Goal: Information Seeking & Learning: Learn about a topic

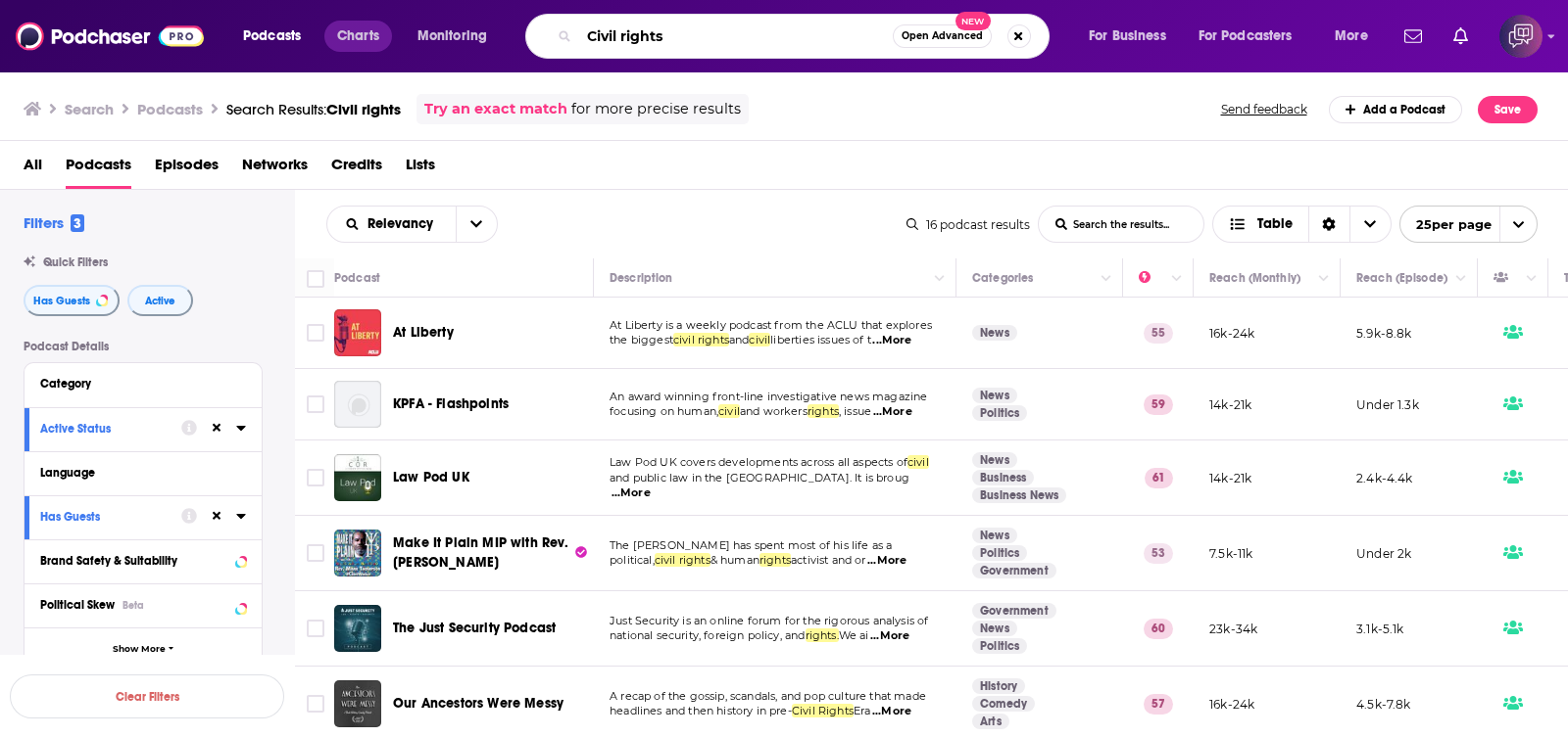
drag, startPoint x: 738, startPoint y: 41, endPoint x: 376, endPoint y: 21, distance: 362.6
click at [369, 23] on div "Podcasts Charts Monitoring Civil rights Open Advanced New For Business For Podc…" at bounding box center [808, 36] width 1158 height 45
paste input "[PERSON_NAME] or Leave It"
type input "[PERSON_NAME] or Leave It"
click at [964, 37] on span "Open Advanced" at bounding box center [942, 37] width 81 height 10
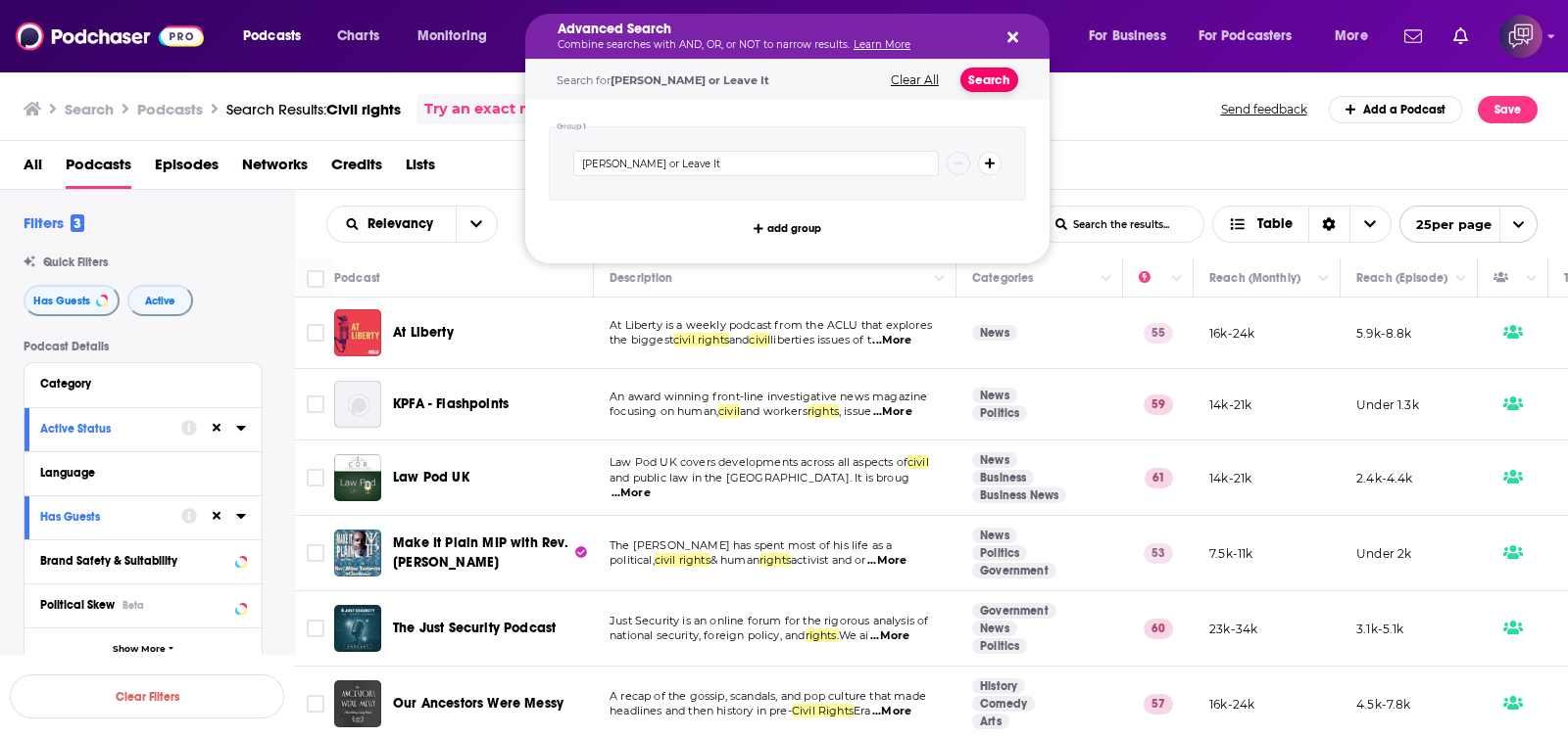
click at [992, 81] on button "Search" at bounding box center [989, 79] width 58 height 25
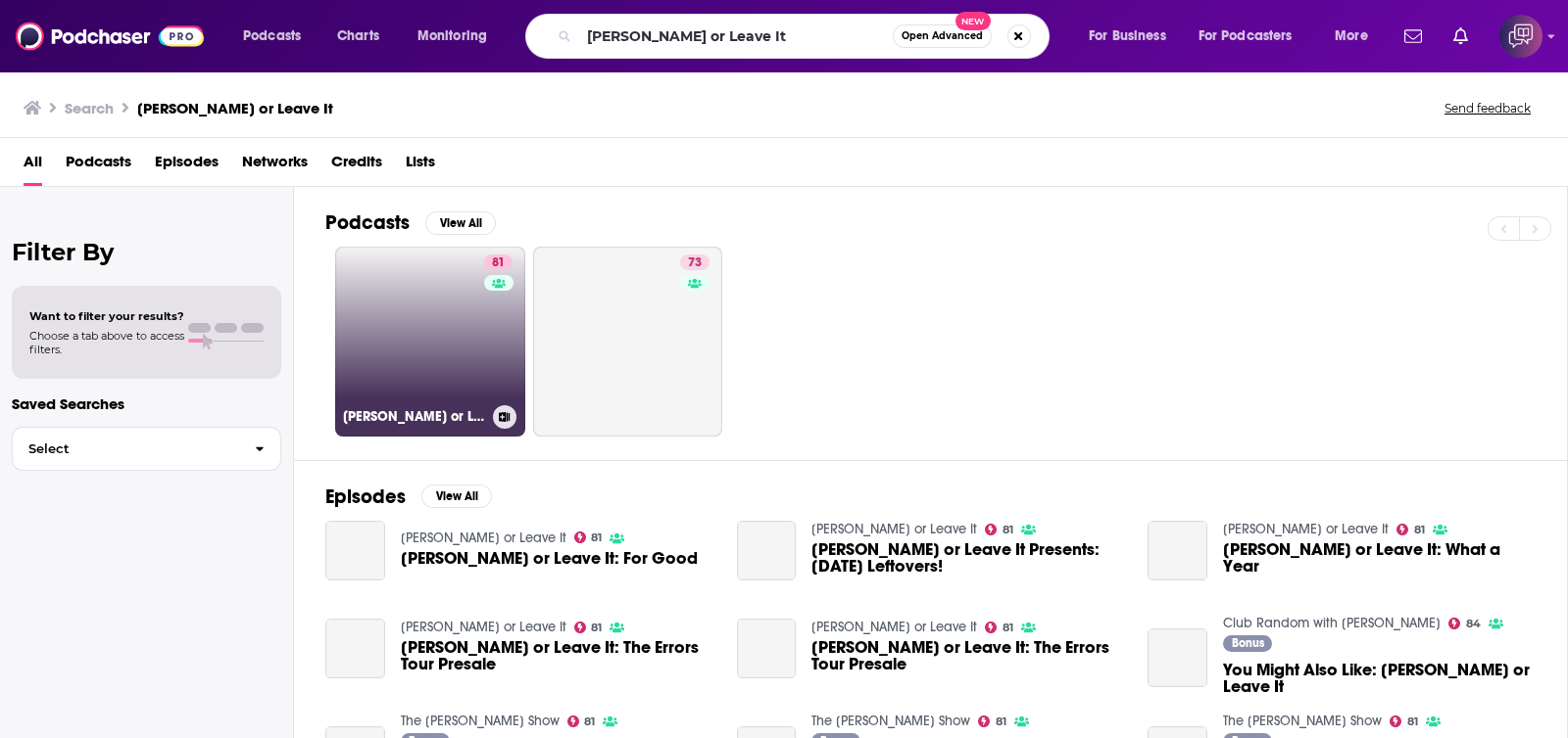
click at [477, 350] on link "81 [PERSON_NAME] or Leave It" at bounding box center [429, 341] width 190 height 190
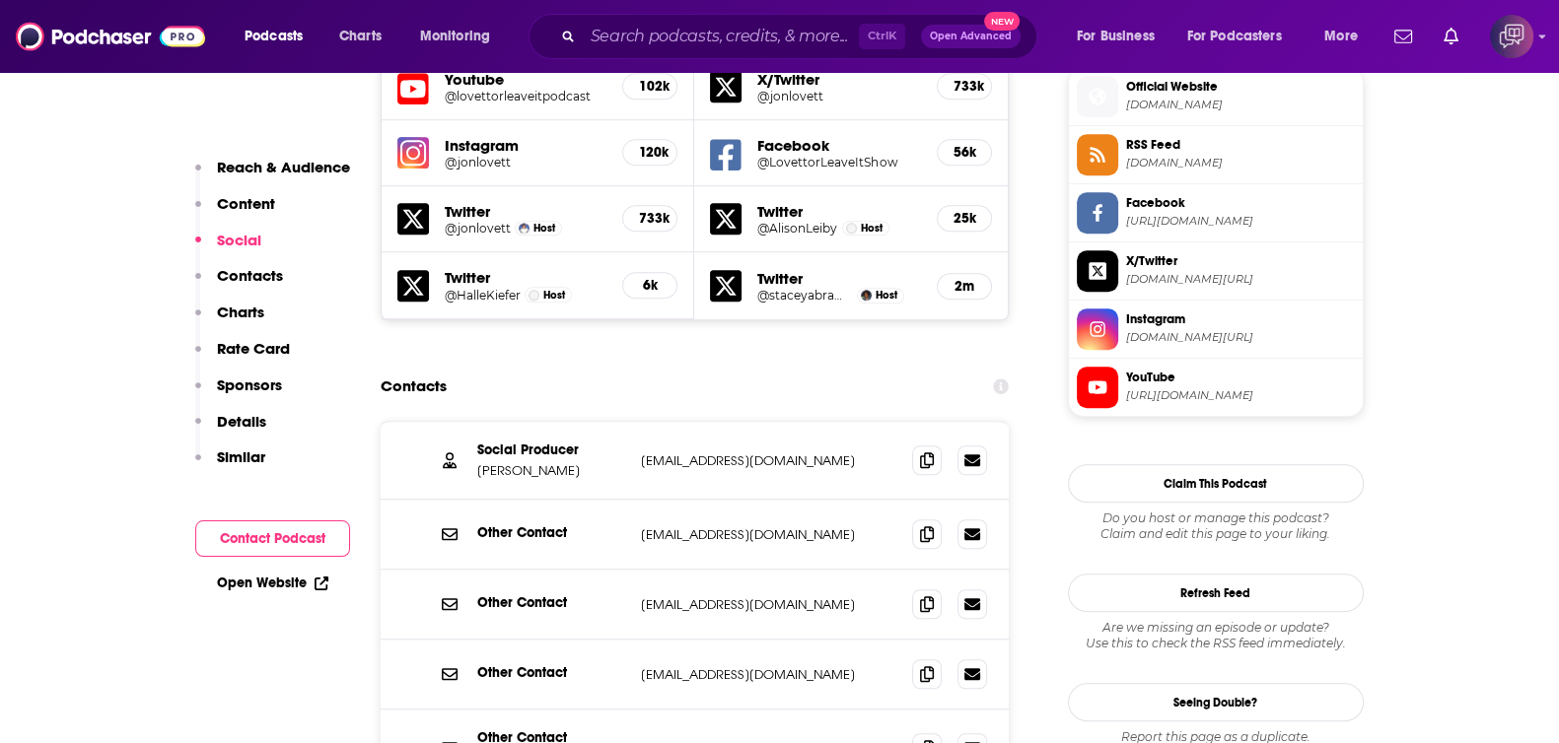
scroll to position [1848, 0]
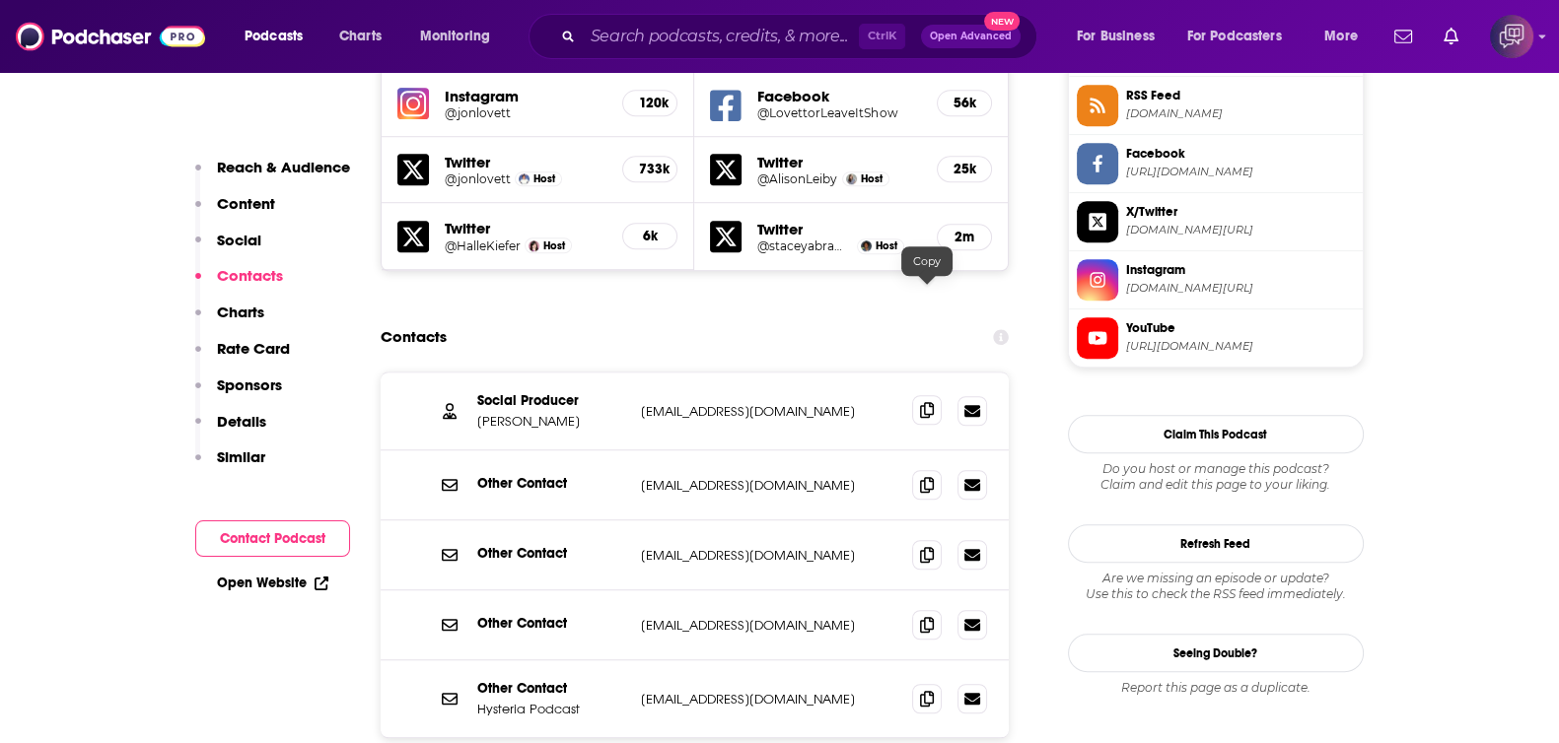
click at [922, 402] on icon at bounding box center [927, 410] width 14 height 16
click at [929, 546] on icon at bounding box center [927, 554] width 14 height 16
click at [757, 47] on input "Search podcasts, credits, & more..." at bounding box center [721, 37] width 276 height 32
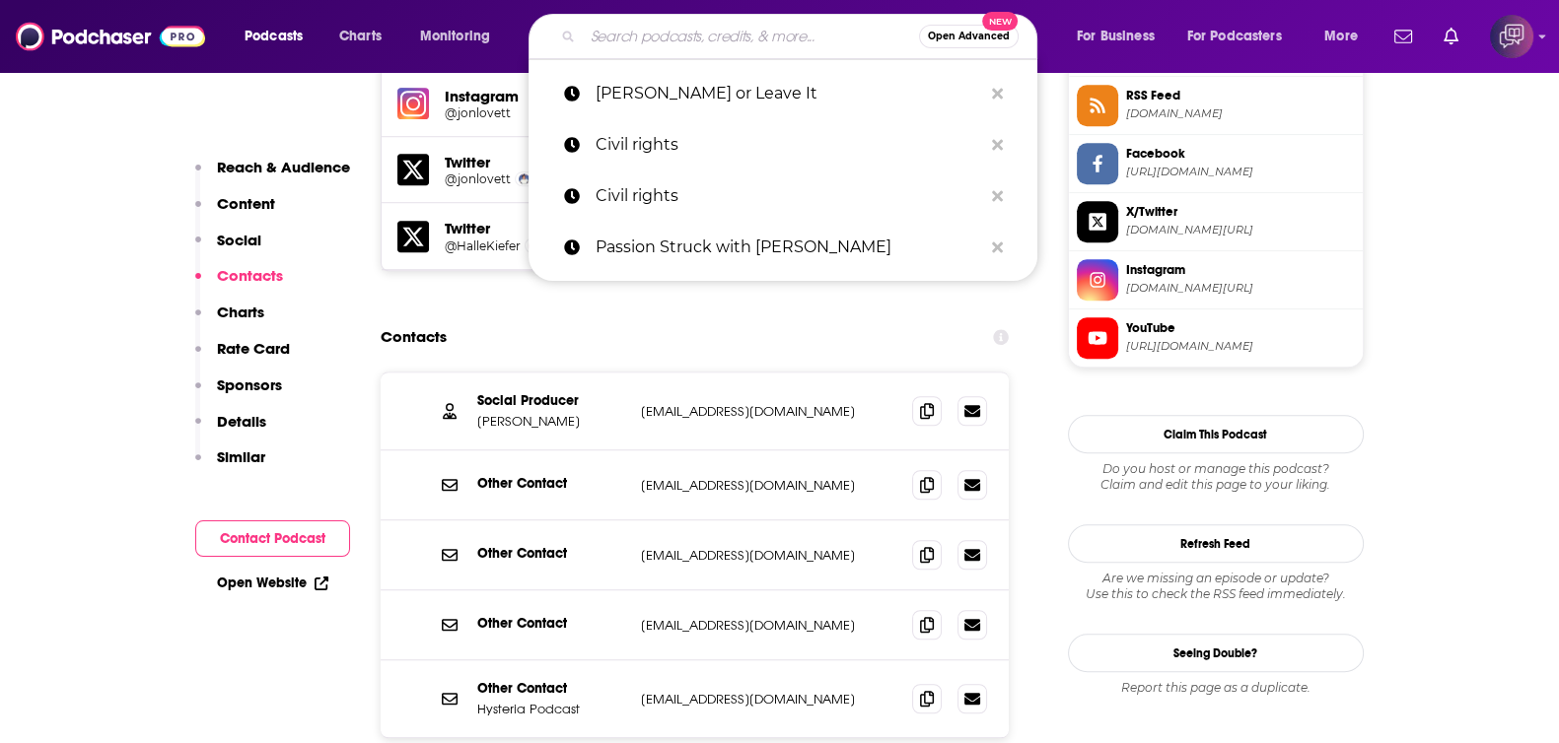
paste input "The Gray Area with [PERSON_NAME]"
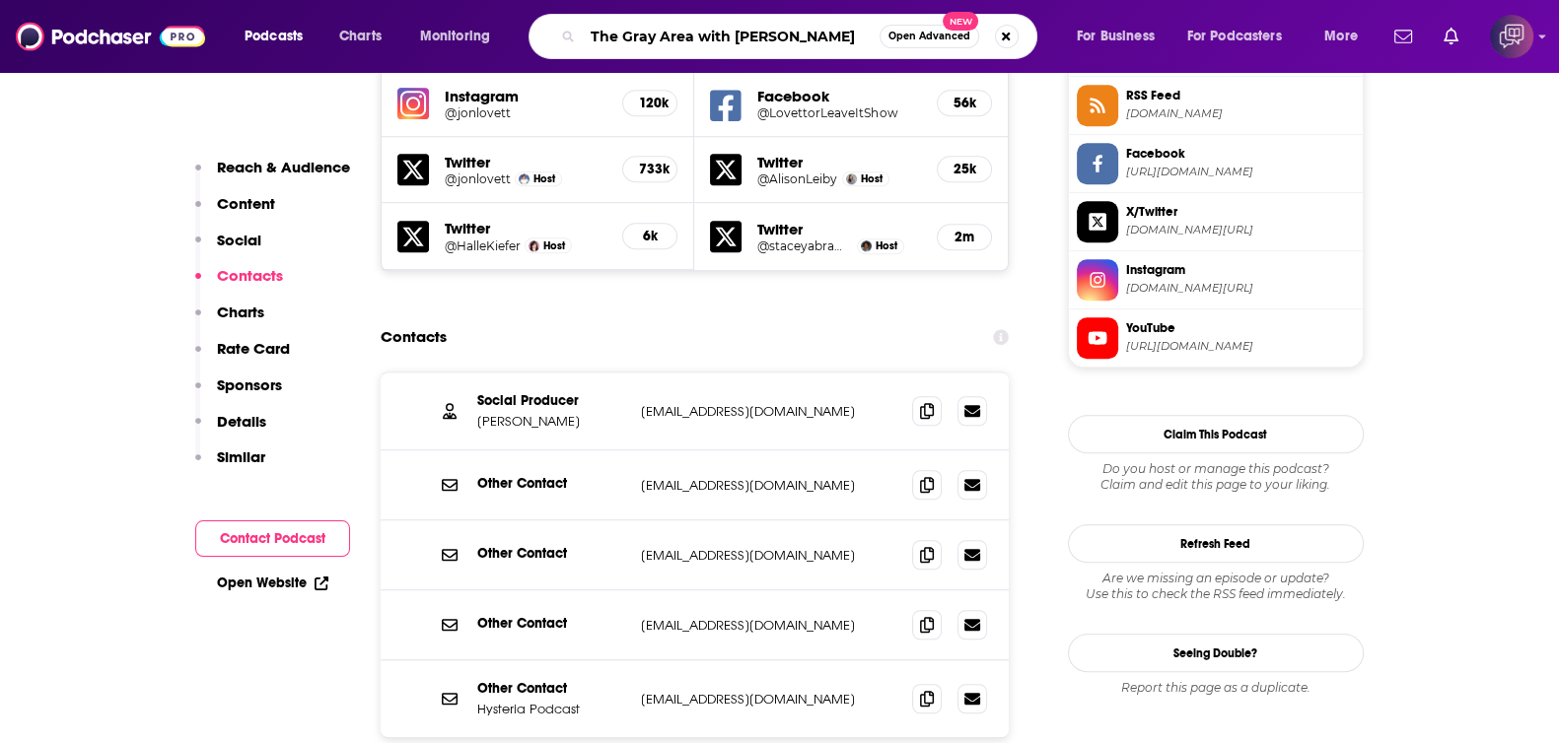
type input "The Gray Area with [PERSON_NAME]"
click at [935, 38] on span "Open Advanced" at bounding box center [929, 37] width 82 height 10
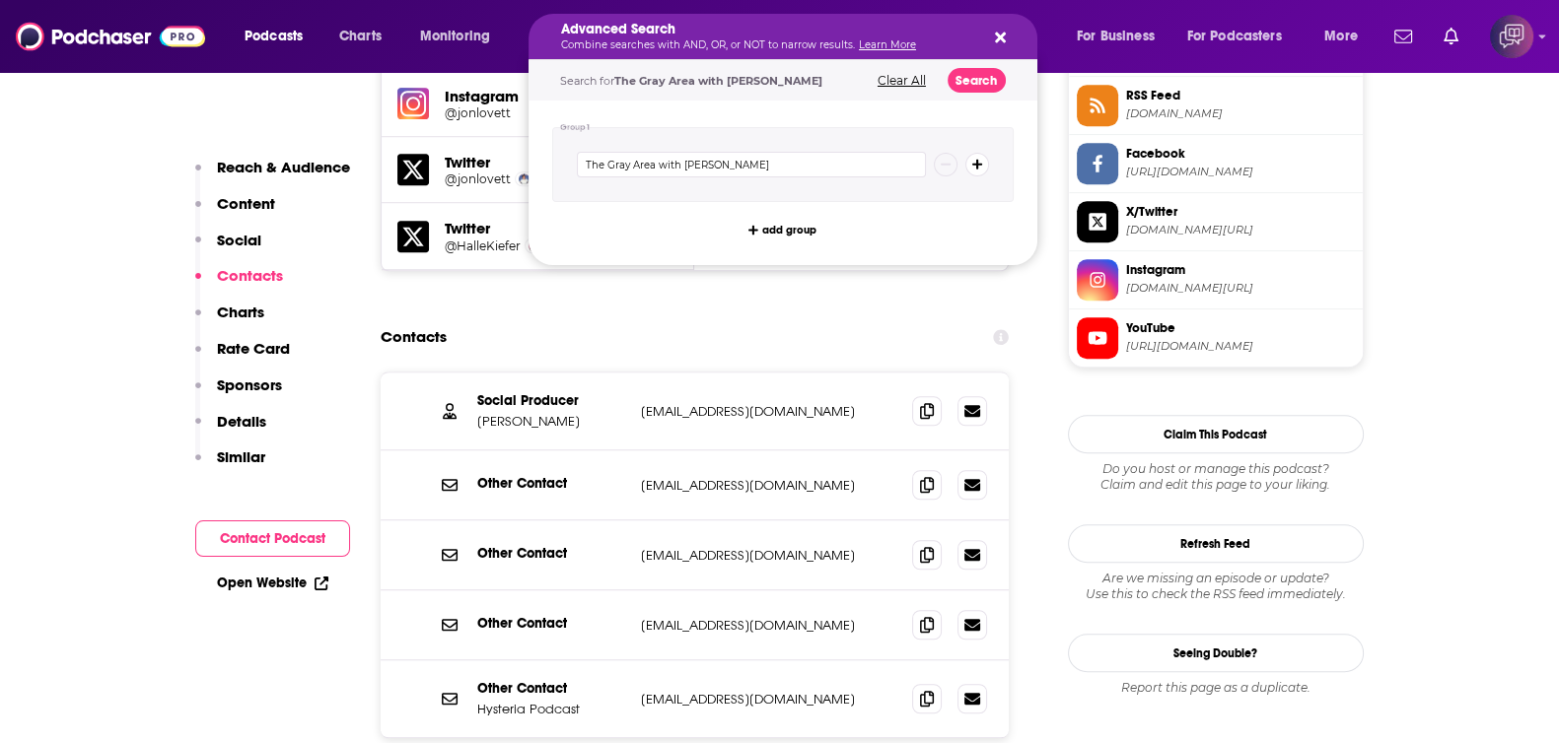
click at [973, 92] on div "Search for The Gray Area with [PERSON_NAME] Clear All Search" at bounding box center [783, 80] width 509 height 40
click at [969, 81] on button "Search" at bounding box center [977, 80] width 58 height 25
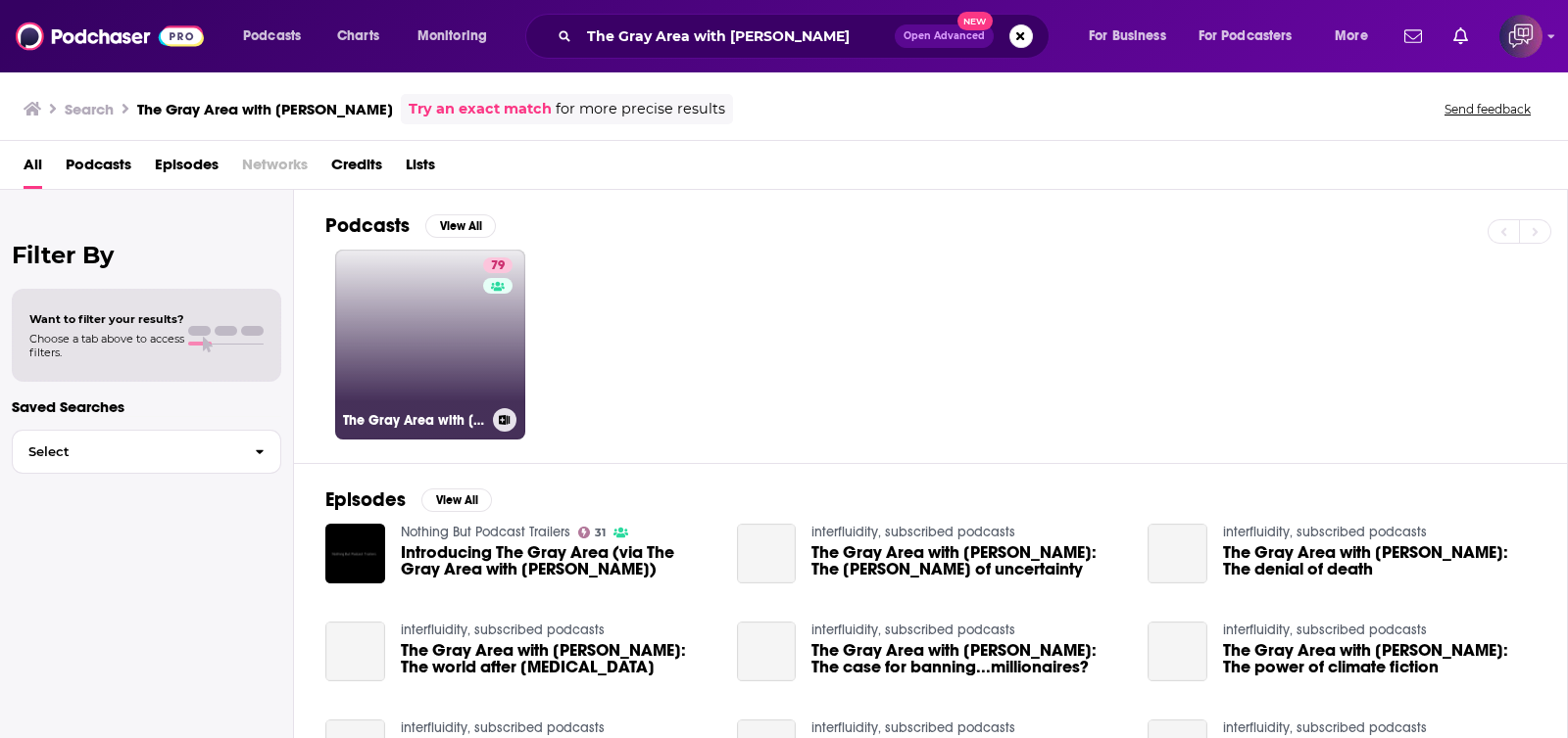
click at [455, 325] on link "79 The Gray Area with [PERSON_NAME]" at bounding box center [429, 344] width 190 height 190
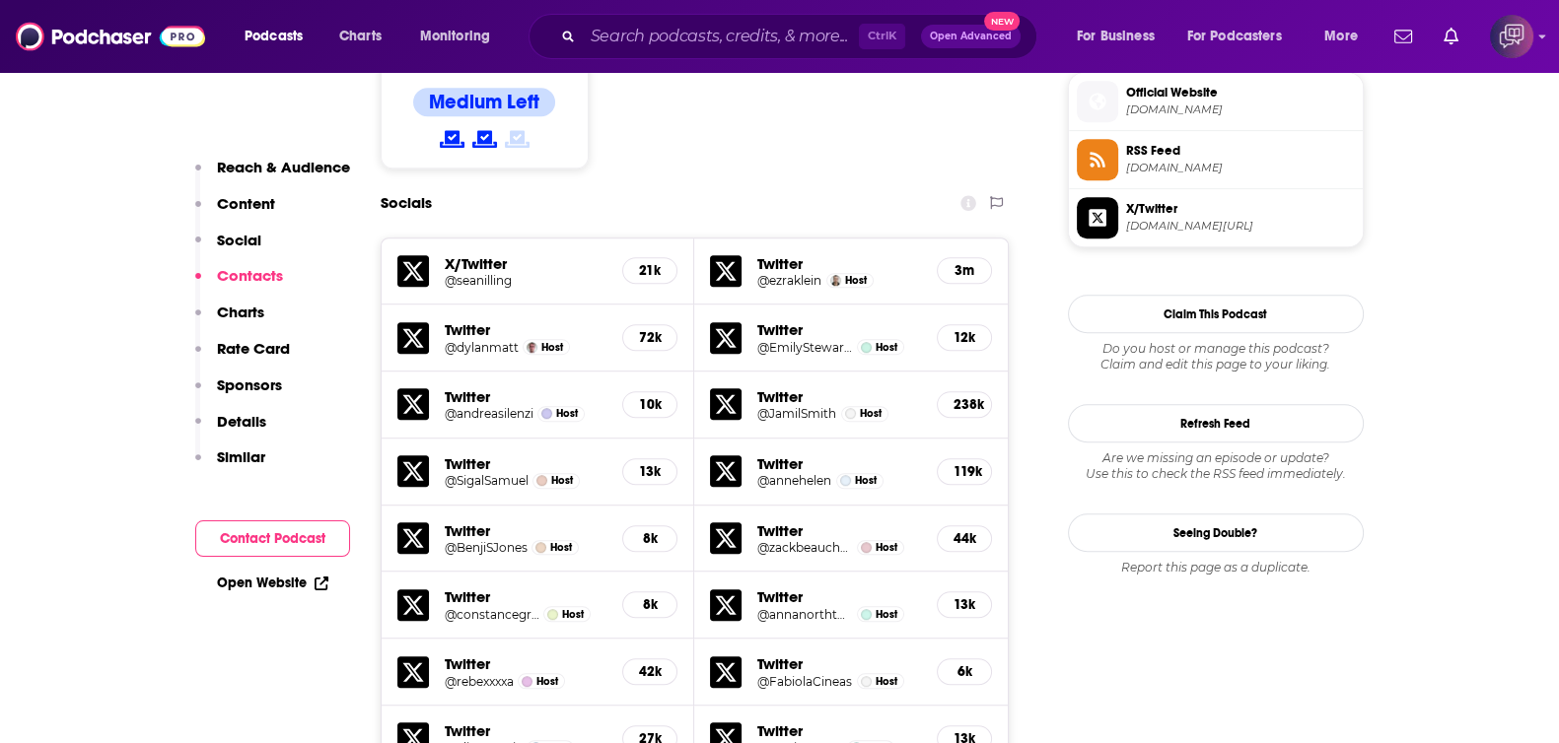
scroll to position [2219, 0]
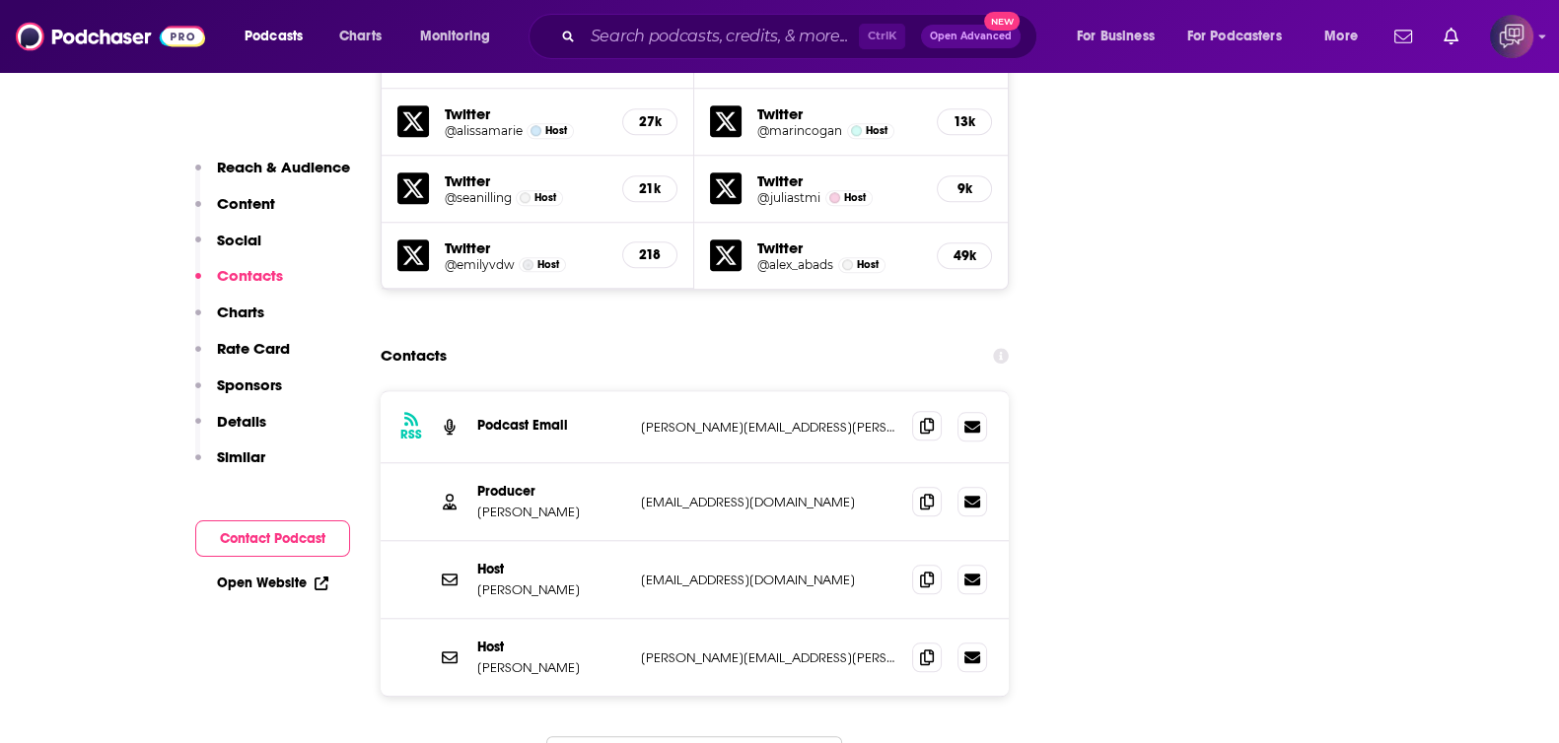
click at [932, 418] on icon at bounding box center [927, 426] width 14 height 16
click at [929, 493] on icon at bounding box center [927, 501] width 14 height 16
click at [927, 649] on icon at bounding box center [927, 657] width 14 height 16
click at [696, 28] on input "Search podcasts, credits, & more..." at bounding box center [721, 37] width 276 height 32
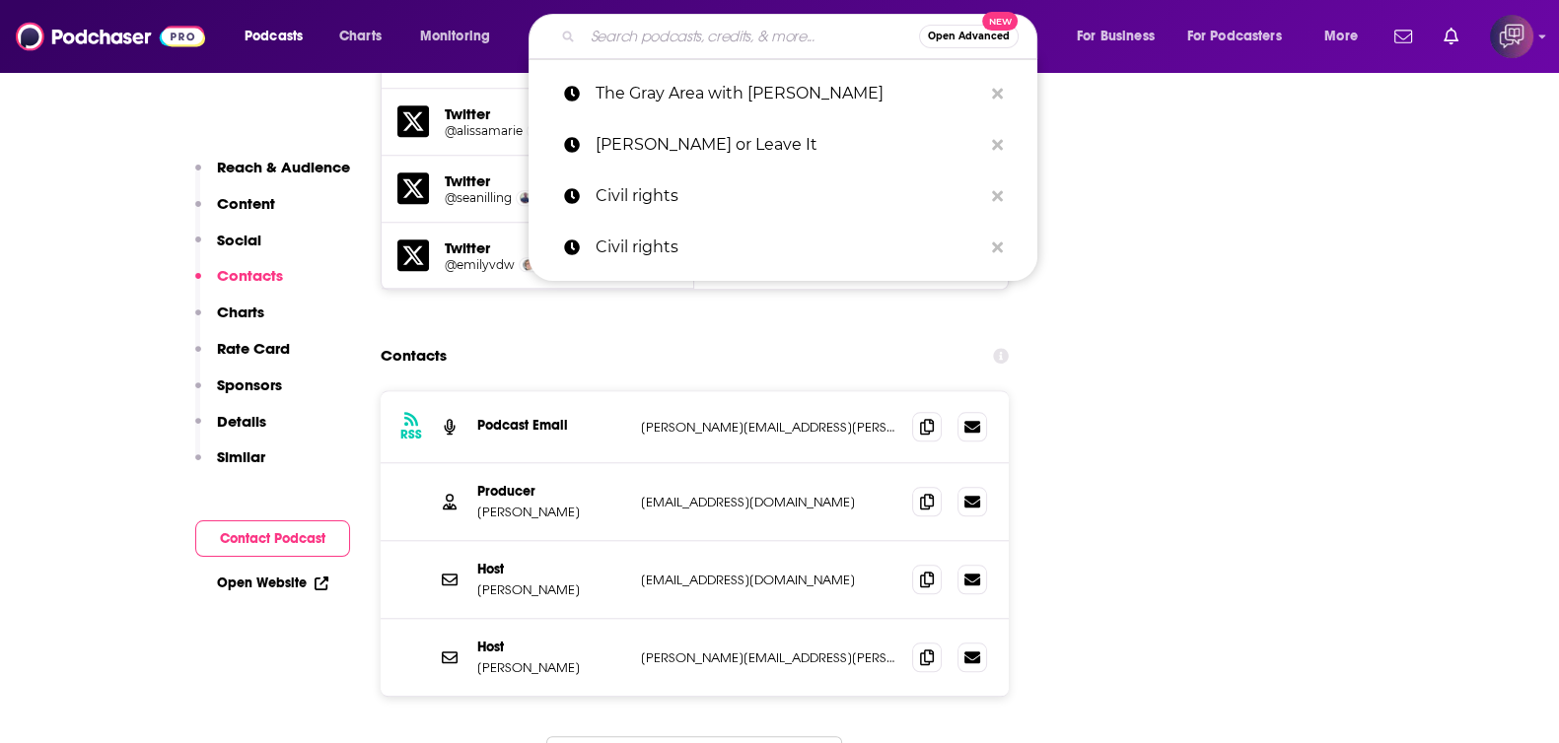
paste input "On the Media"
type input "On the Media"
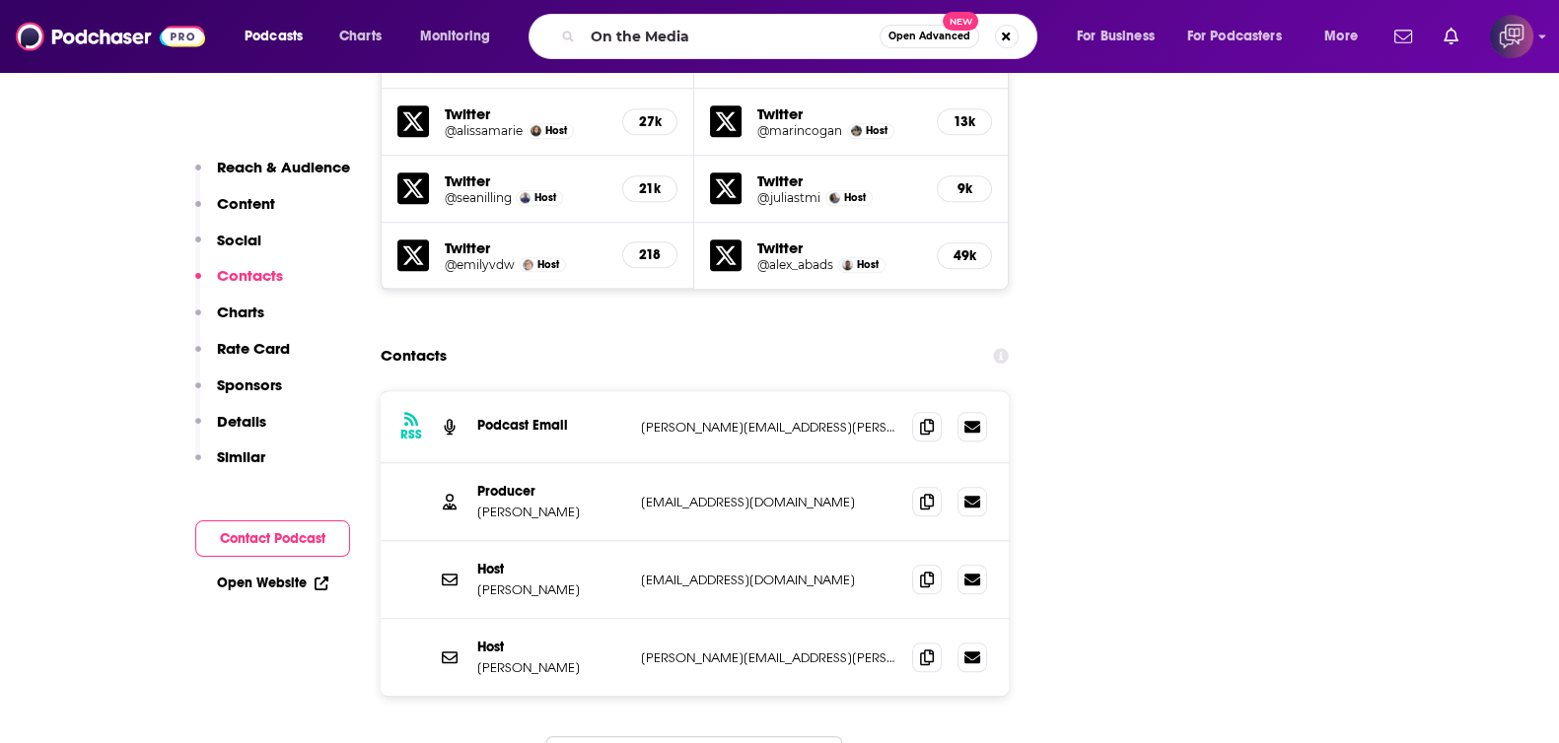
click at [911, 36] on span "Open Advanced" at bounding box center [929, 37] width 82 height 10
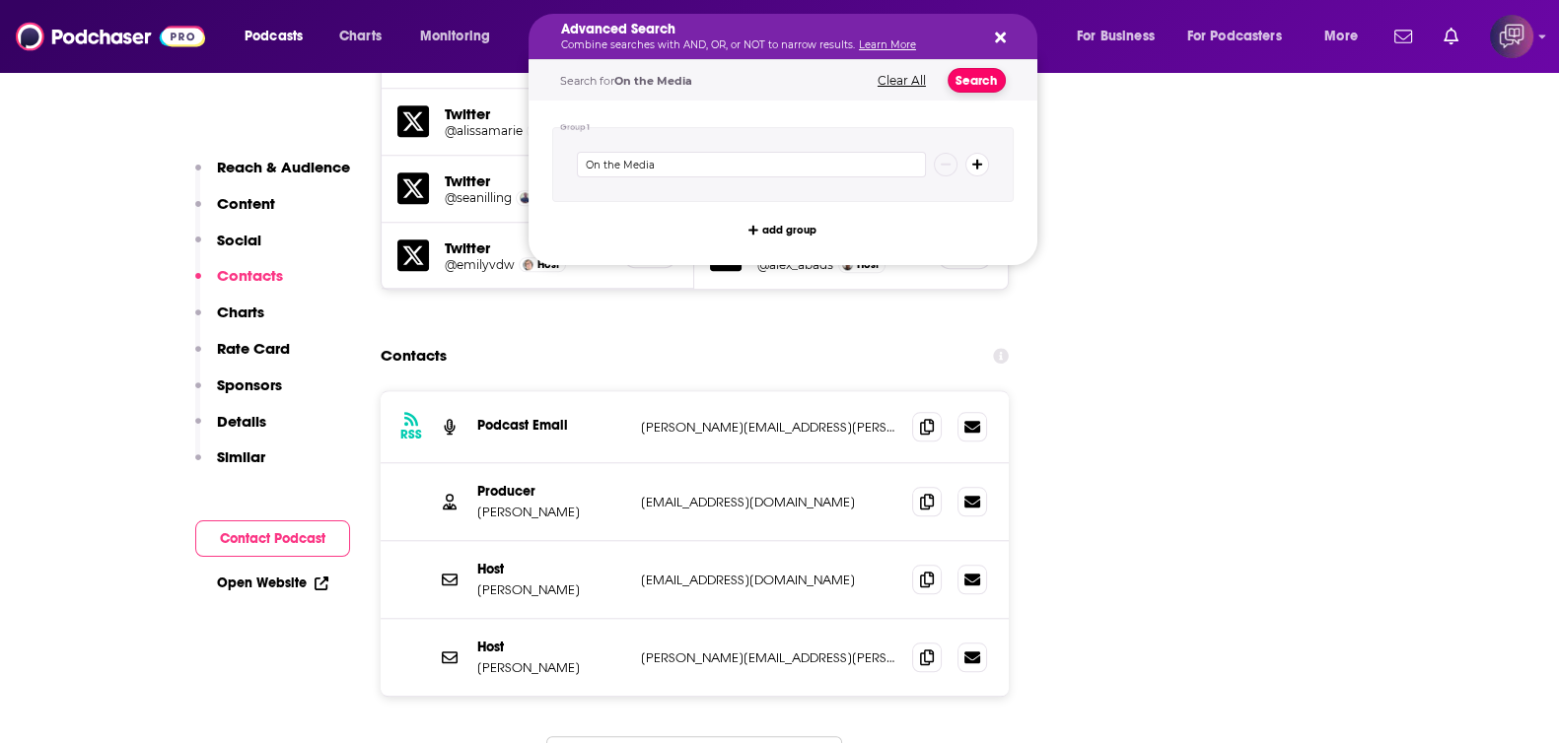
click at [968, 76] on button "Search" at bounding box center [977, 80] width 58 height 25
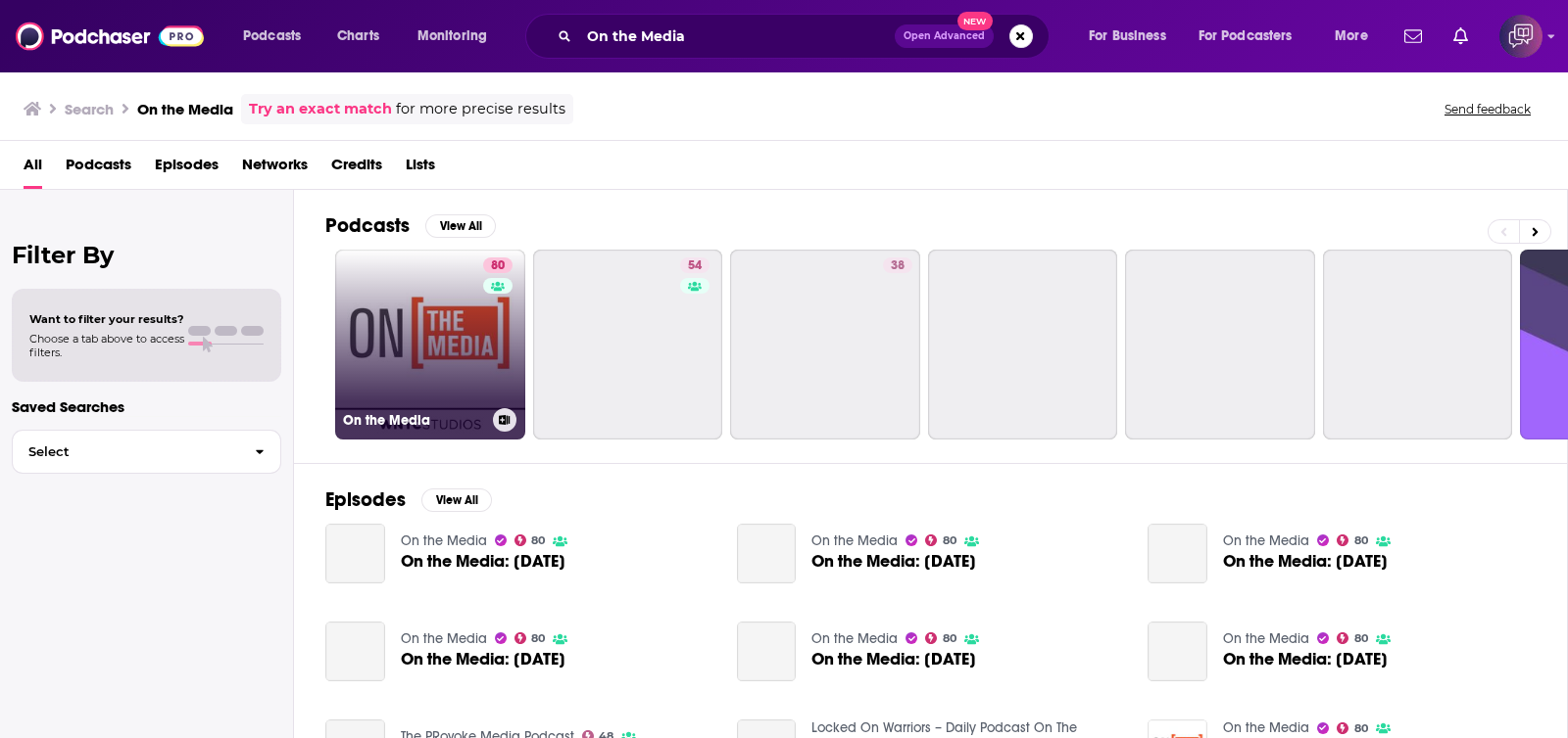
click at [441, 339] on link "80 On the Media" at bounding box center [429, 344] width 190 height 190
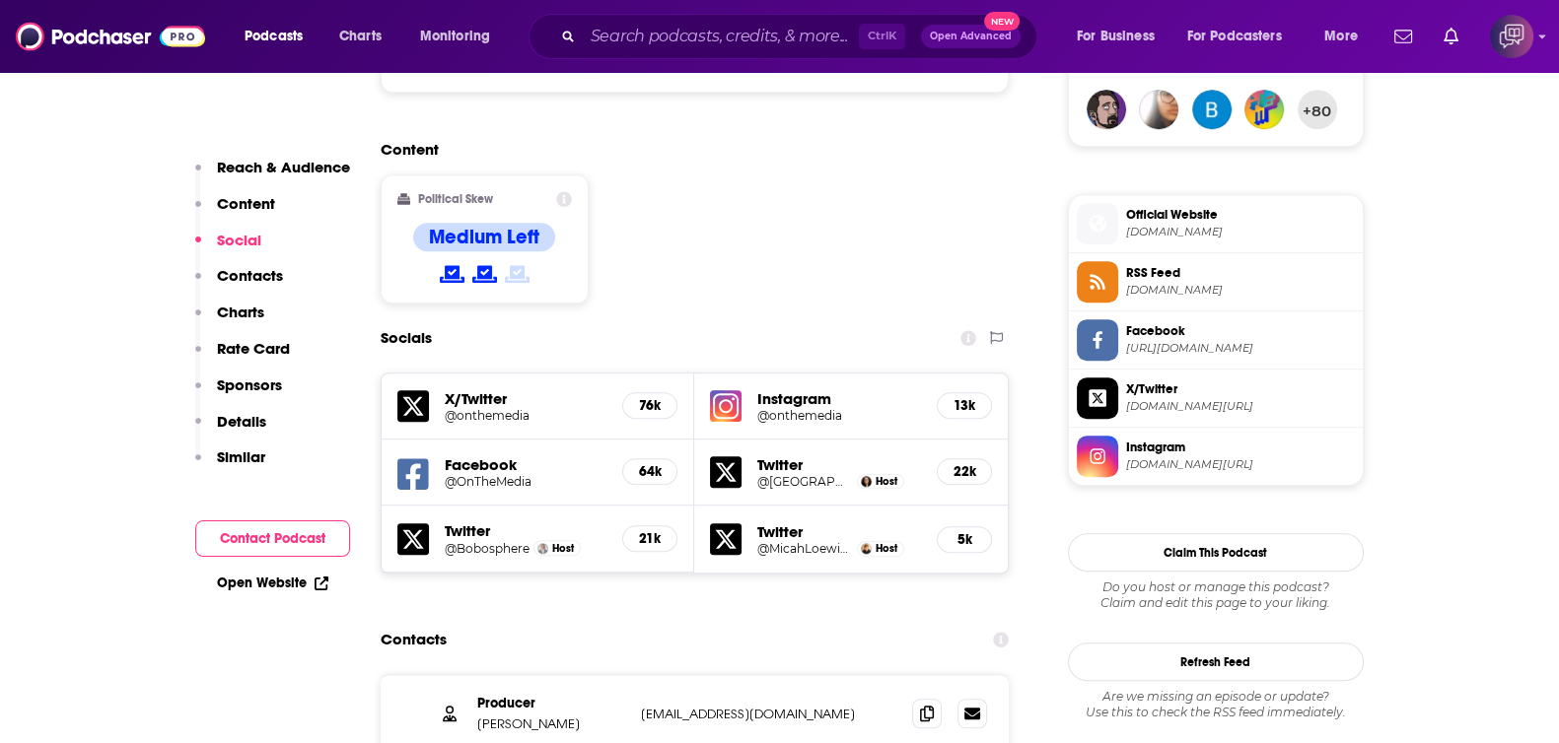
scroll to position [1601, 0]
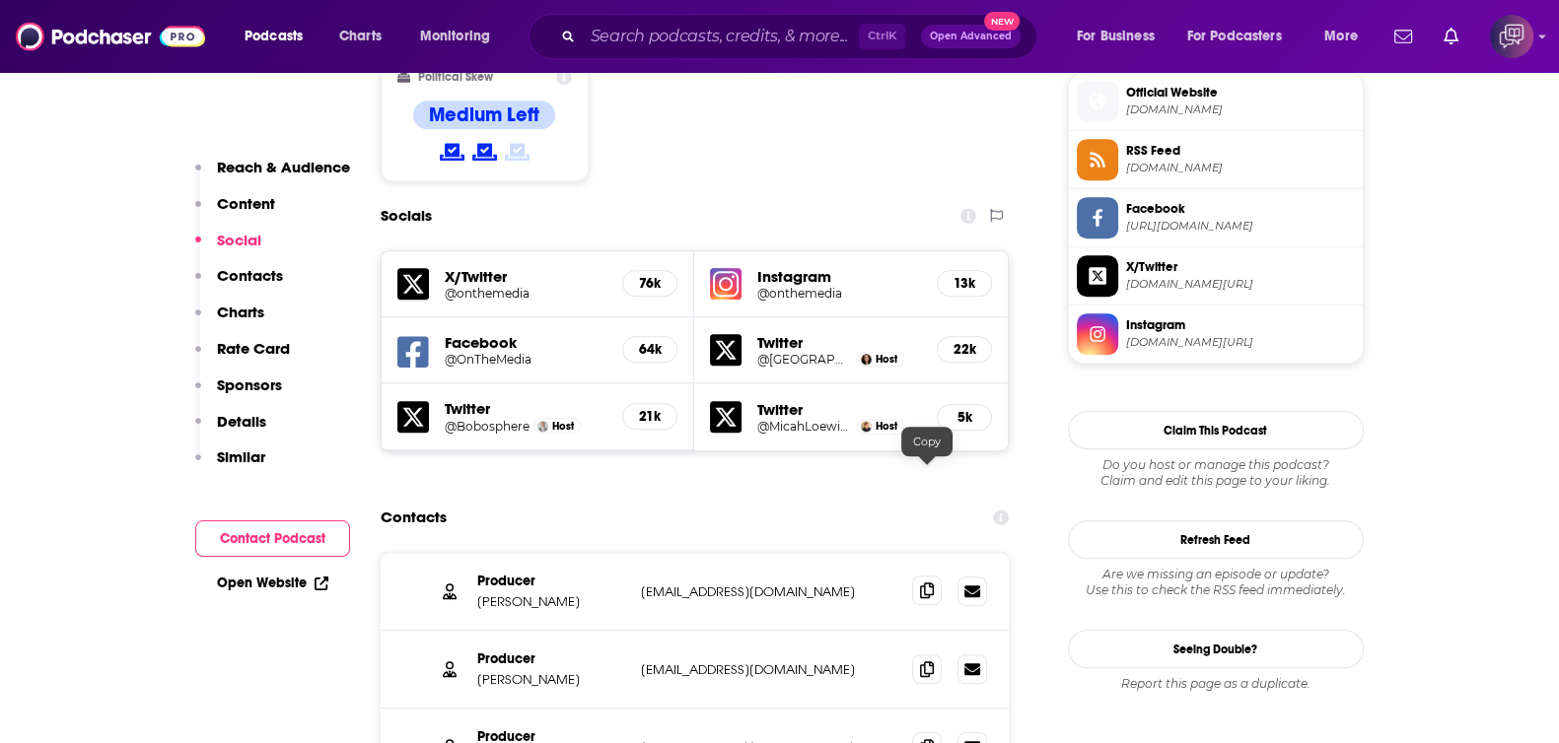
click at [926, 583] on icon at bounding box center [927, 591] width 14 height 16
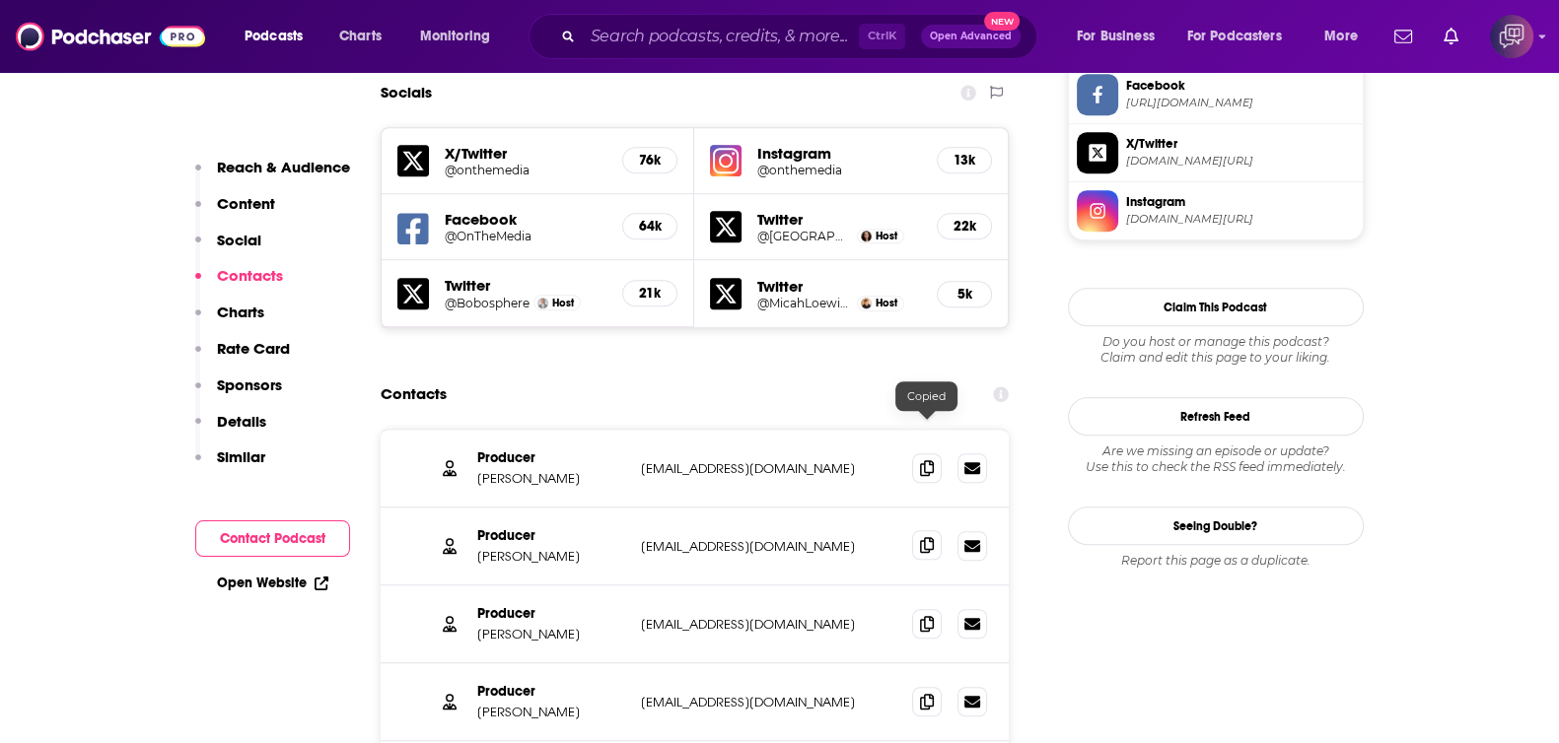
click at [933, 537] on icon at bounding box center [927, 545] width 14 height 16
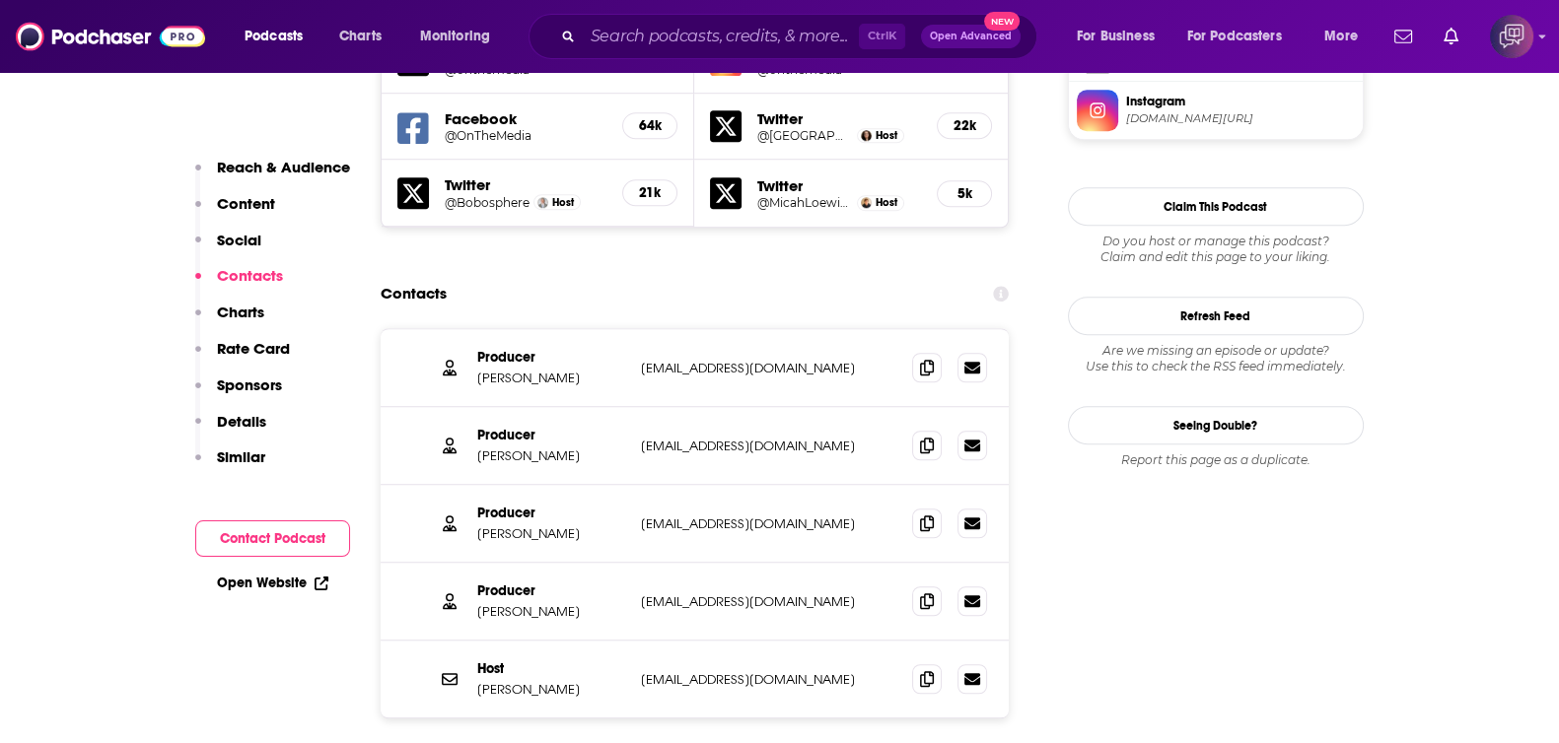
scroll to position [1848, 0]
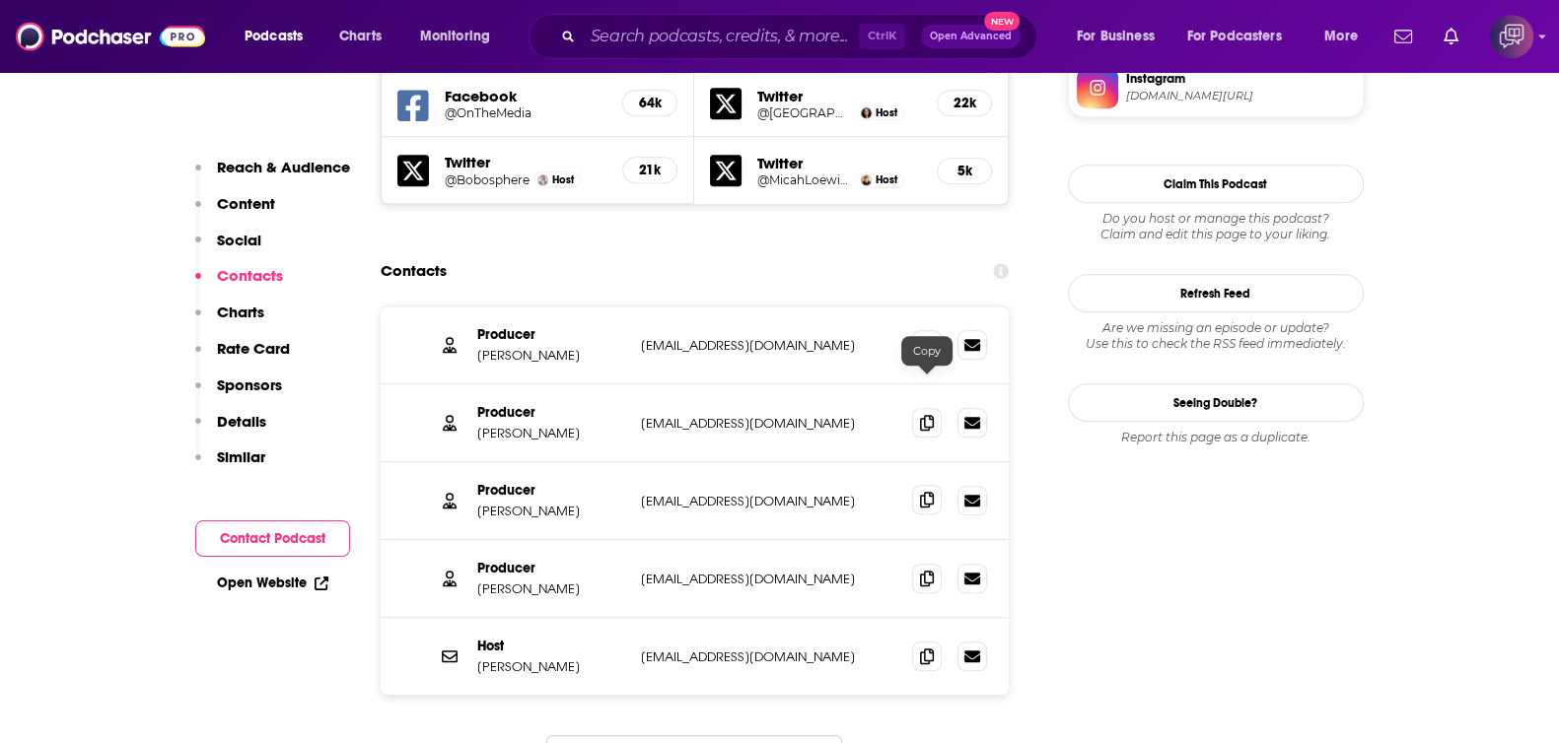
click at [921, 492] on icon at bounding box center [927, 500] width 14 height 16
click at [920, 570] on icon at bounding box center [927, 578] width 14 height 16
click at [915, 641] on span at bounding box center [927, 656] width 30 height 30
click at [788, 42] on input "Search podcasts, credits, & more..." at bounding box center [721, 37] width 276 height 32
paste input "Democracy Now!"
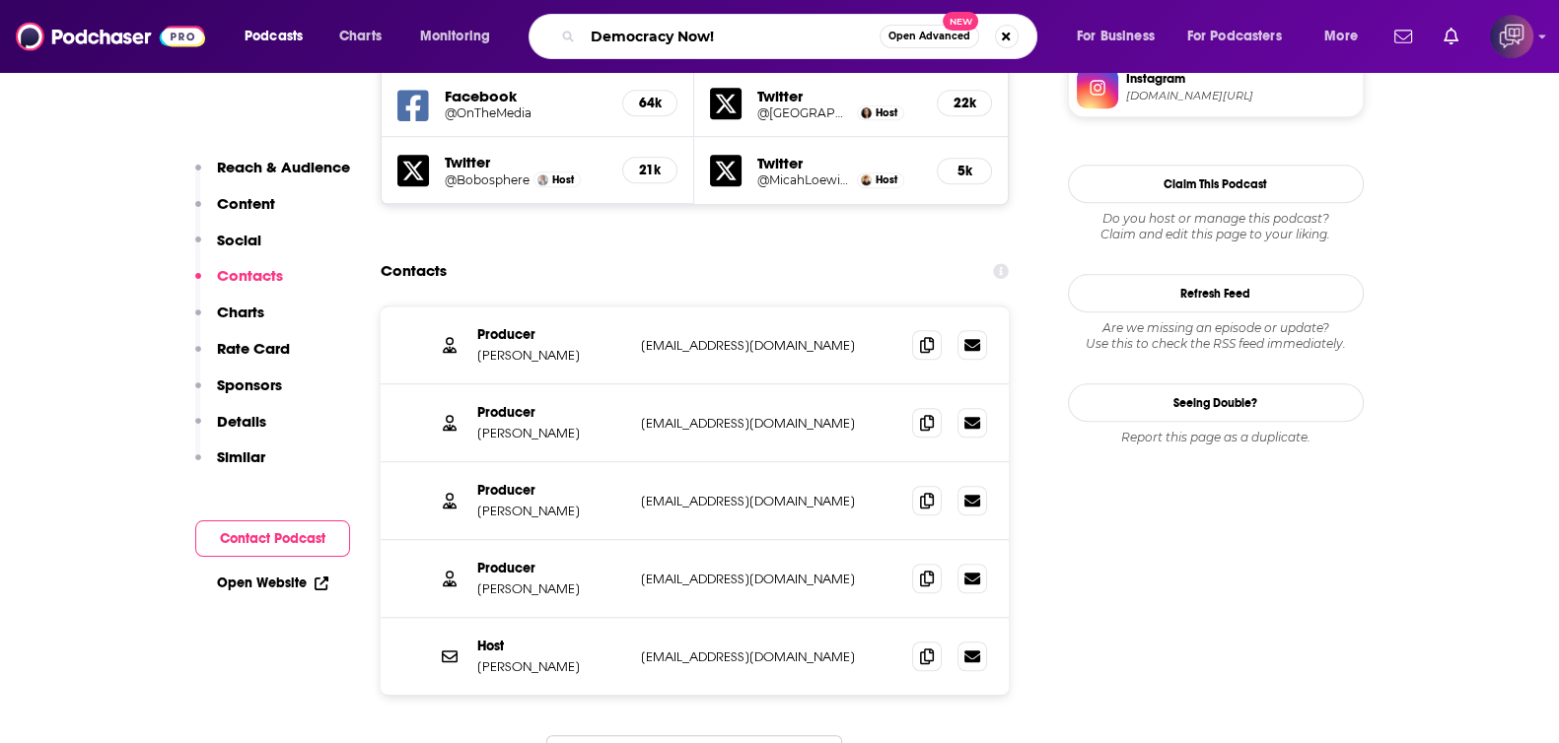
type input "Democracy Now!"
click at [938, 32] on span "Open Advanced" at bounding box center [929, 37] width 82 height 10
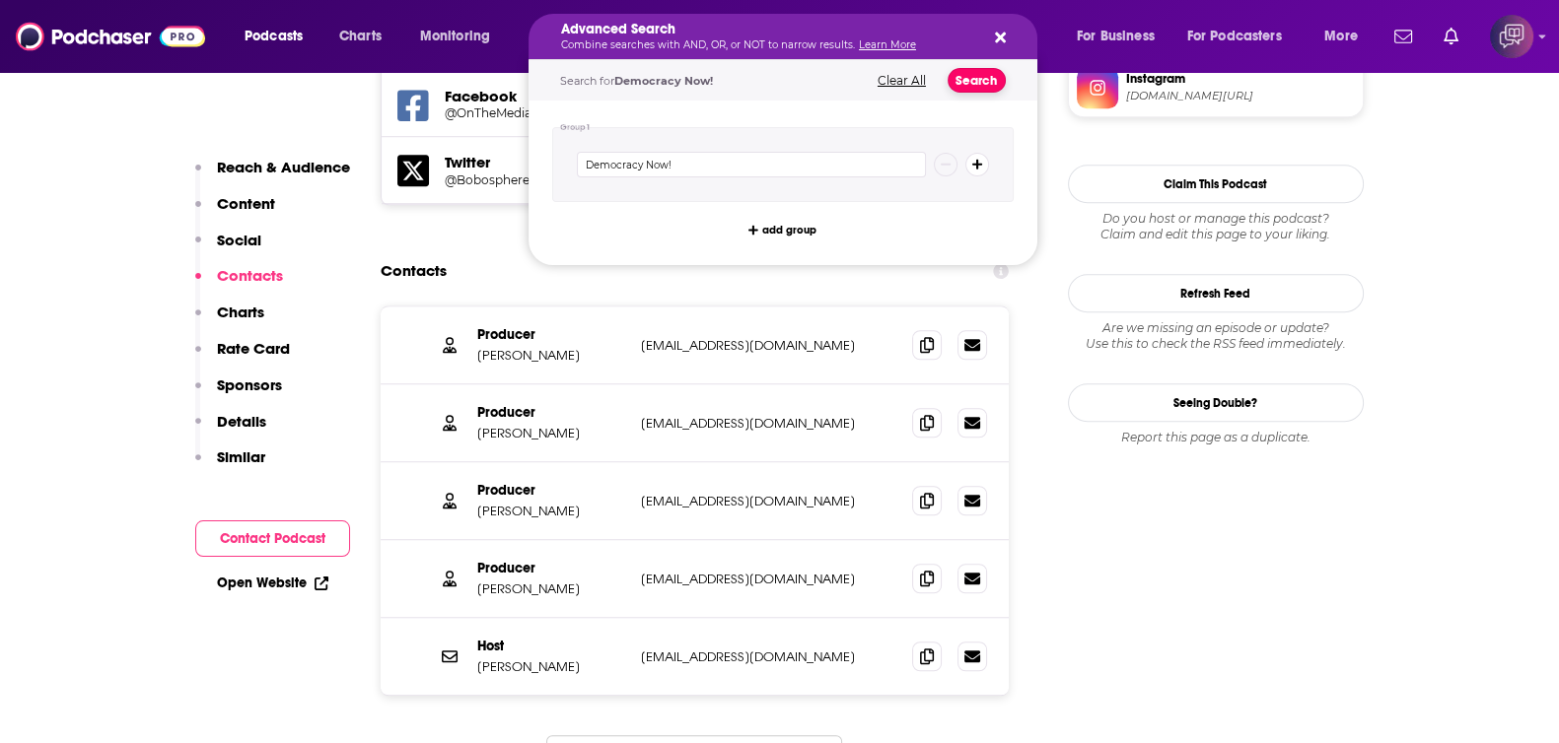
click at [966, 76] on button "Search" at bounding box center [977, 80] width 58 height 25
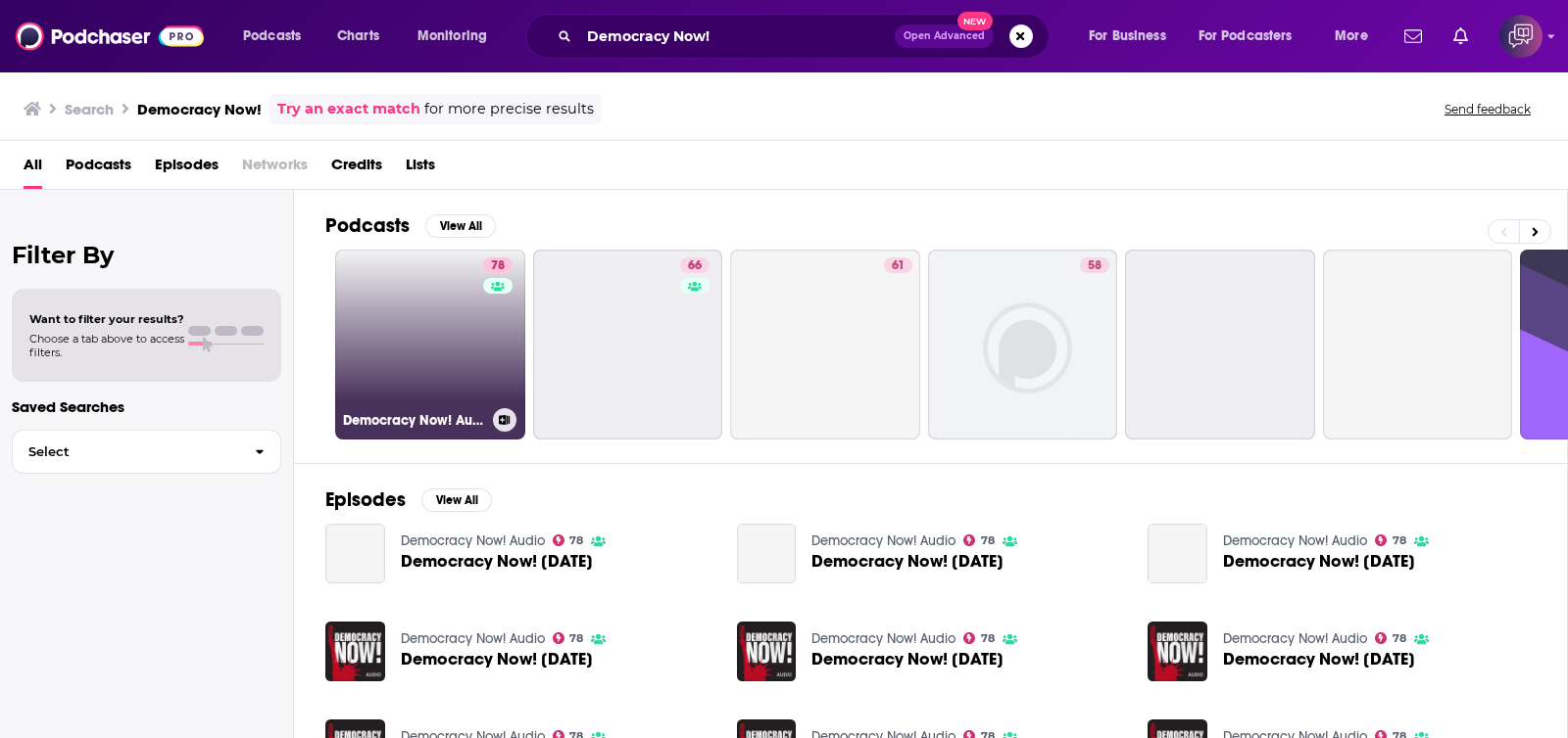
click at [467, 346] on link "78 Democracy Now! Audio" at bounding box center [429, 344] width 190 height 190
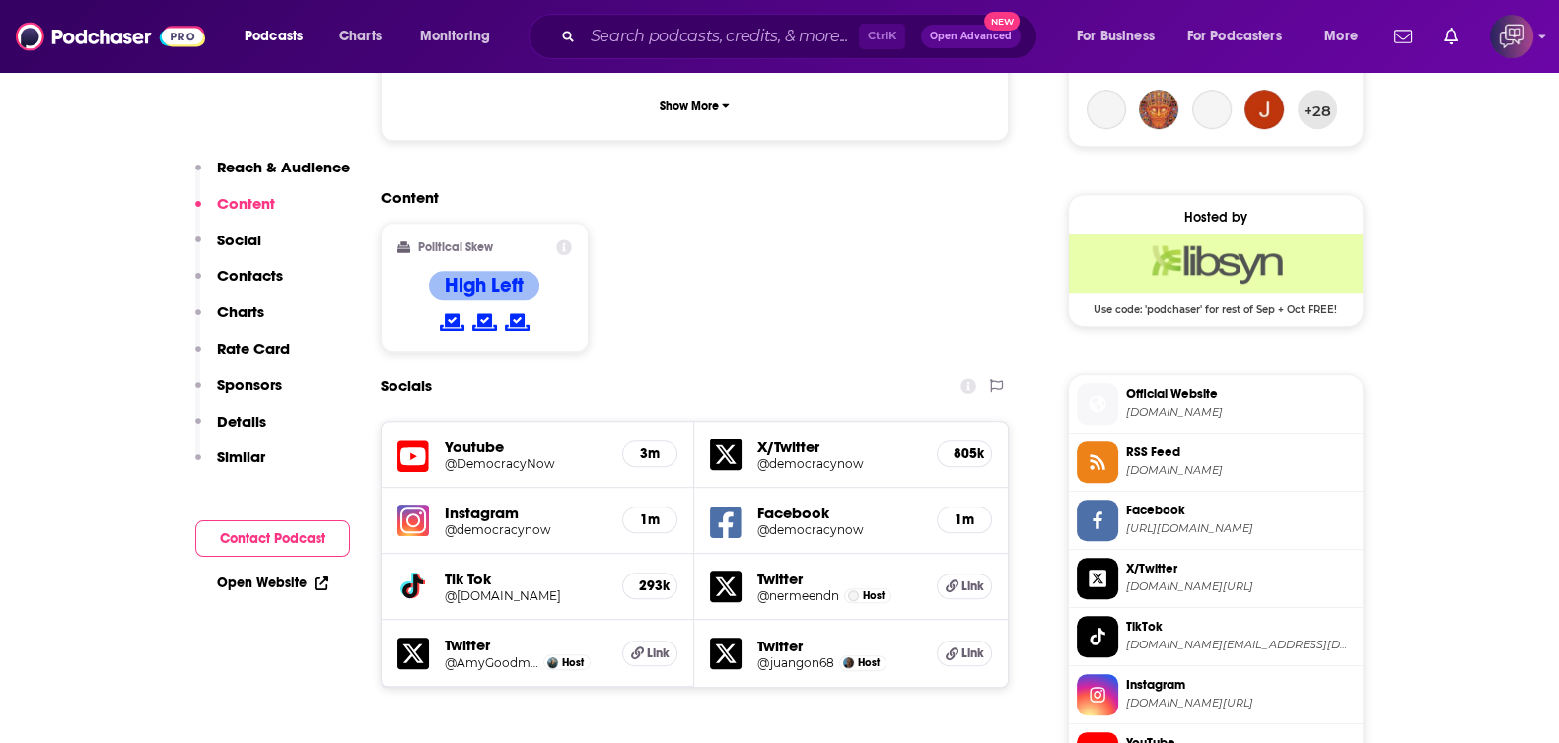
scroll to position [1848, 0]
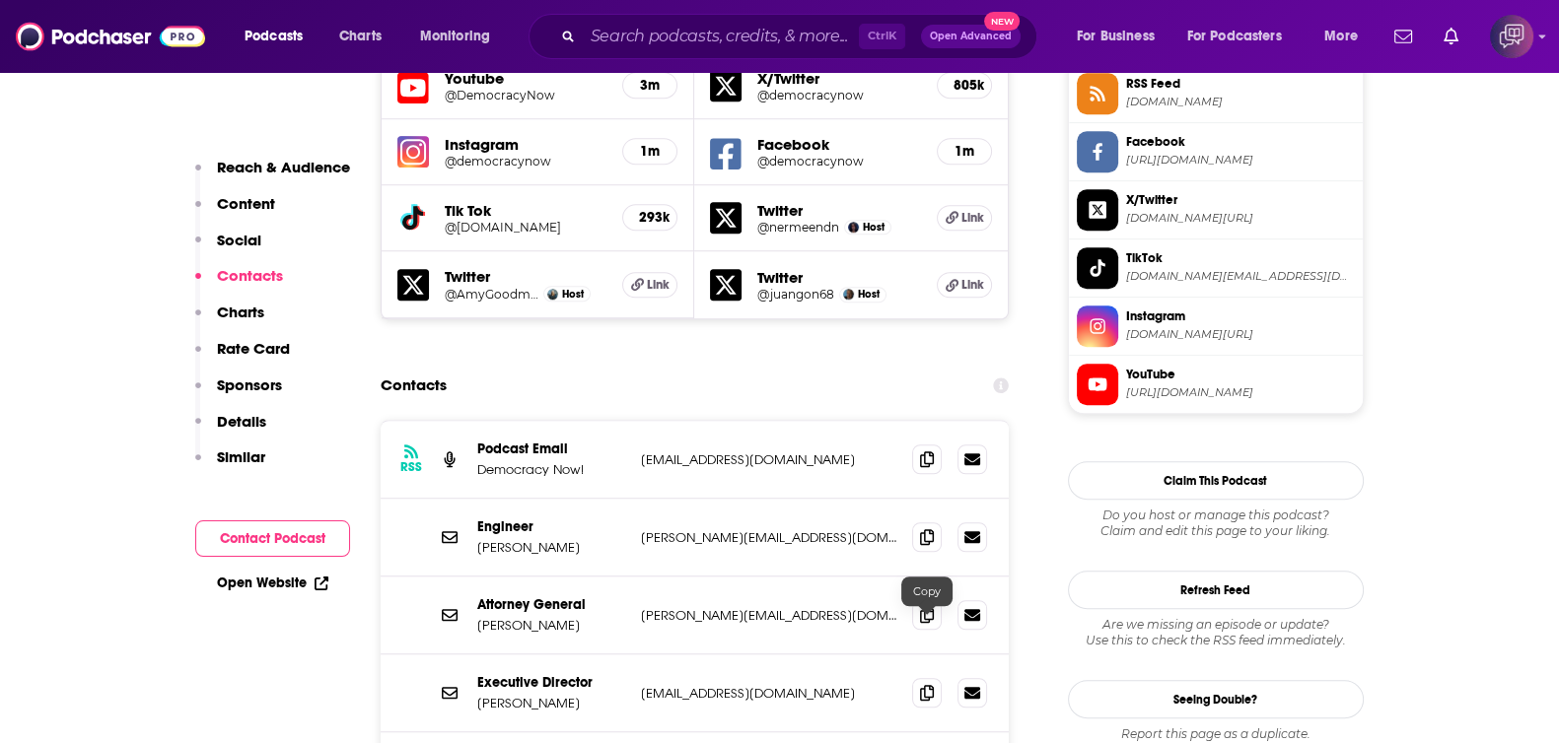
click at [641, 40] on input "Search podcasts, credits, & more..." at bounding box center [721, 37] width 276 height 32
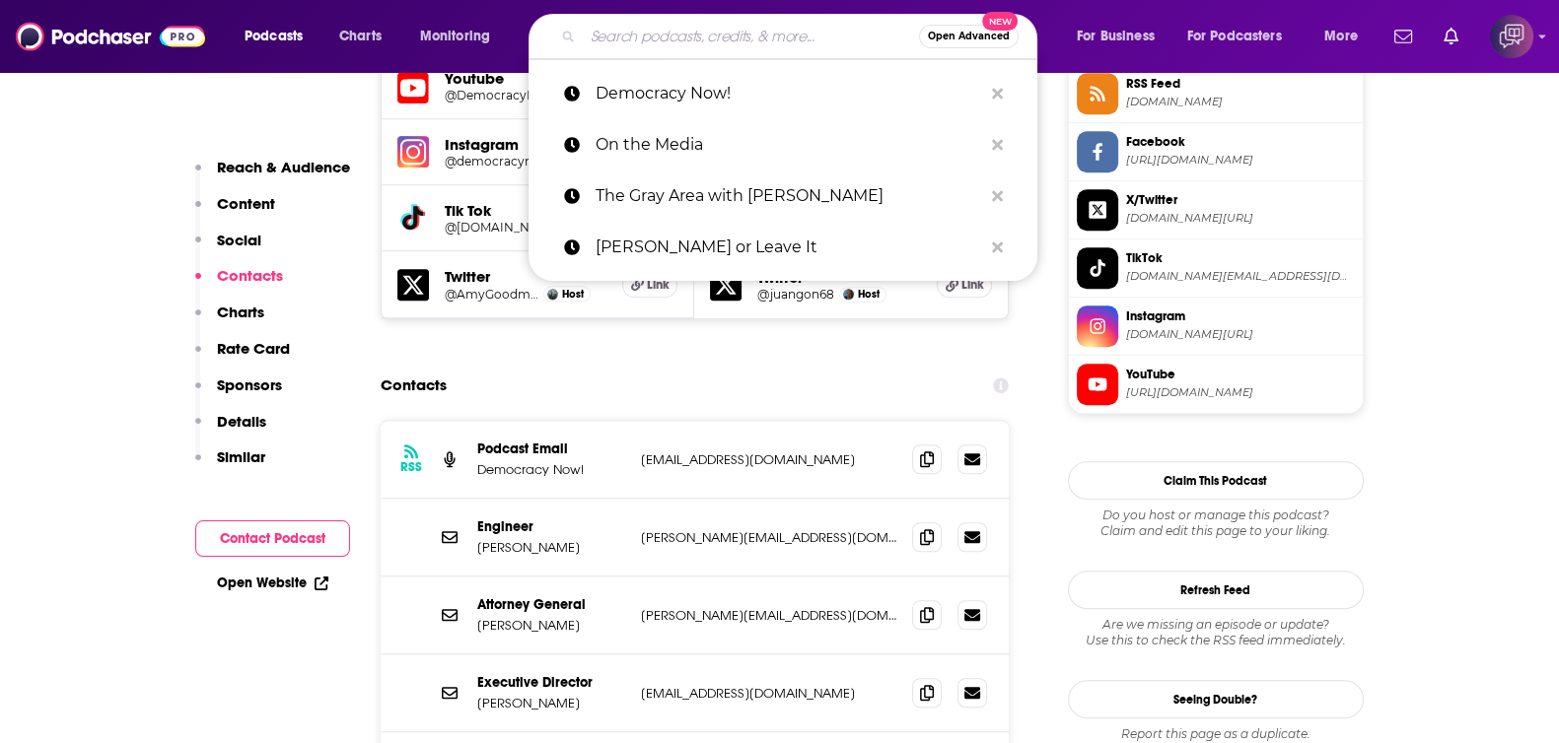
paste input "A Bit Fruity with [PERSON_NAME]"
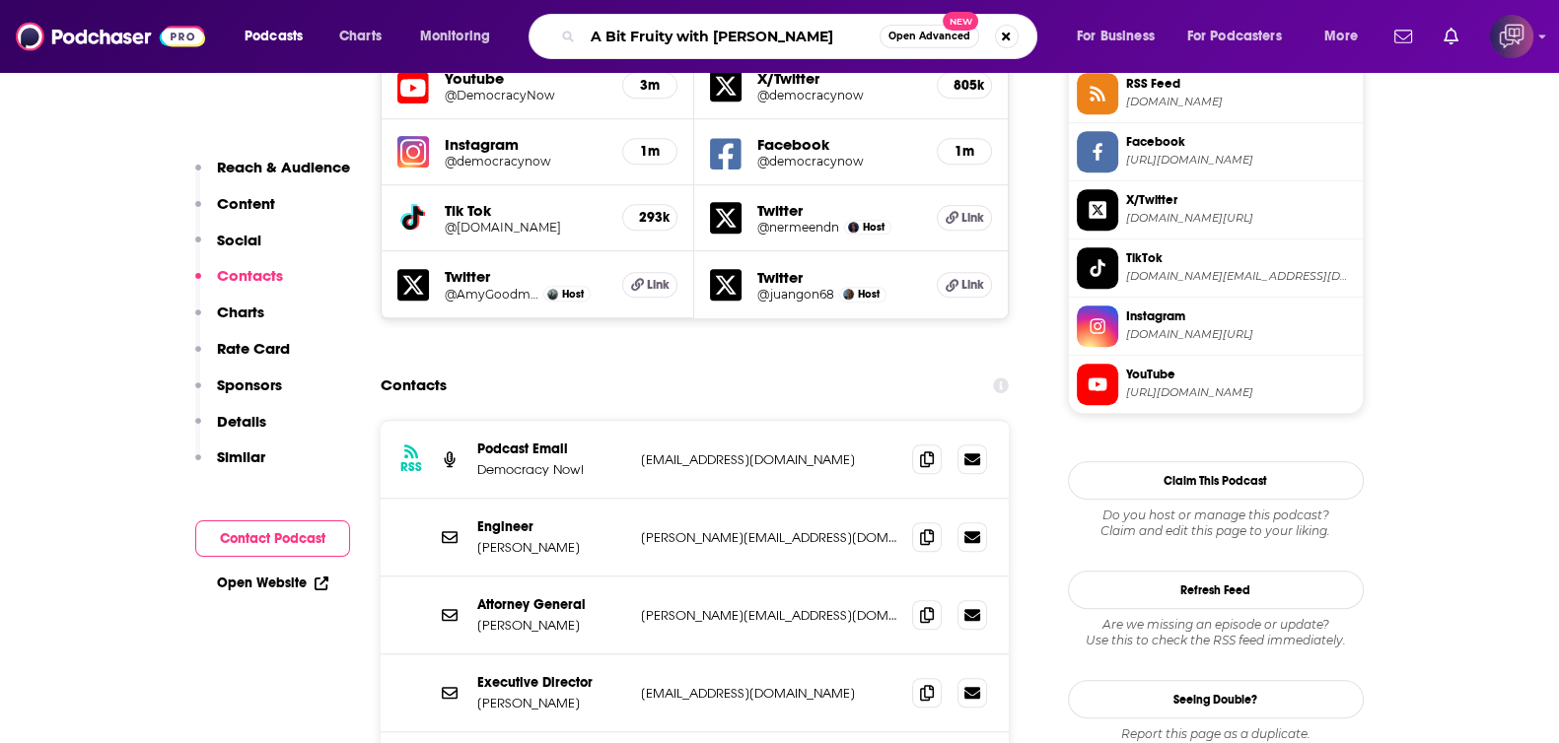
type input "A Bit Fruity with [PERSON_NAME]"
click at [918, 41] on button "Open Advanced New" at bounding box center [930, 37] width 100 height 24
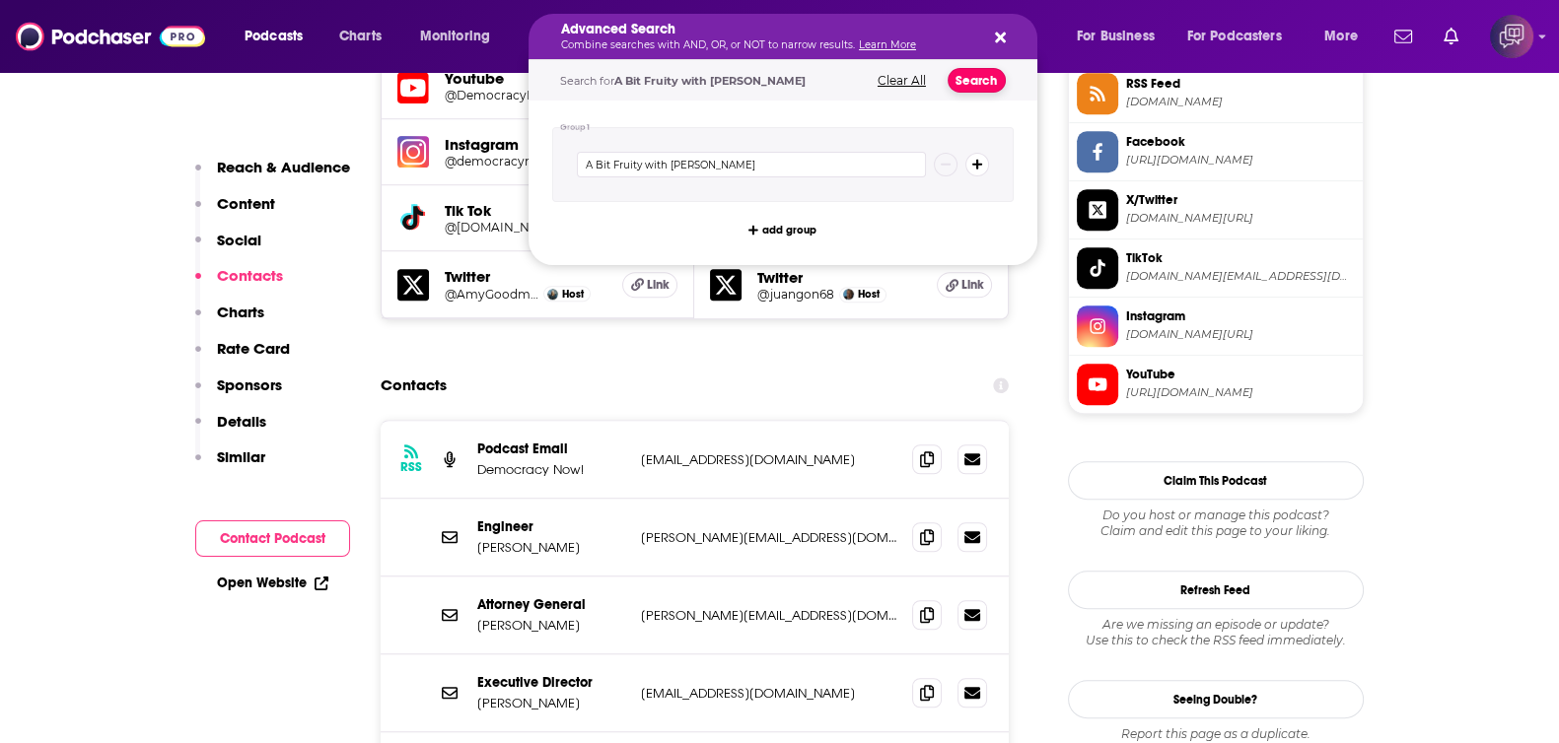
click at [966, 86] on button "Search" at bounding box center [977, 80] width 58 height 25
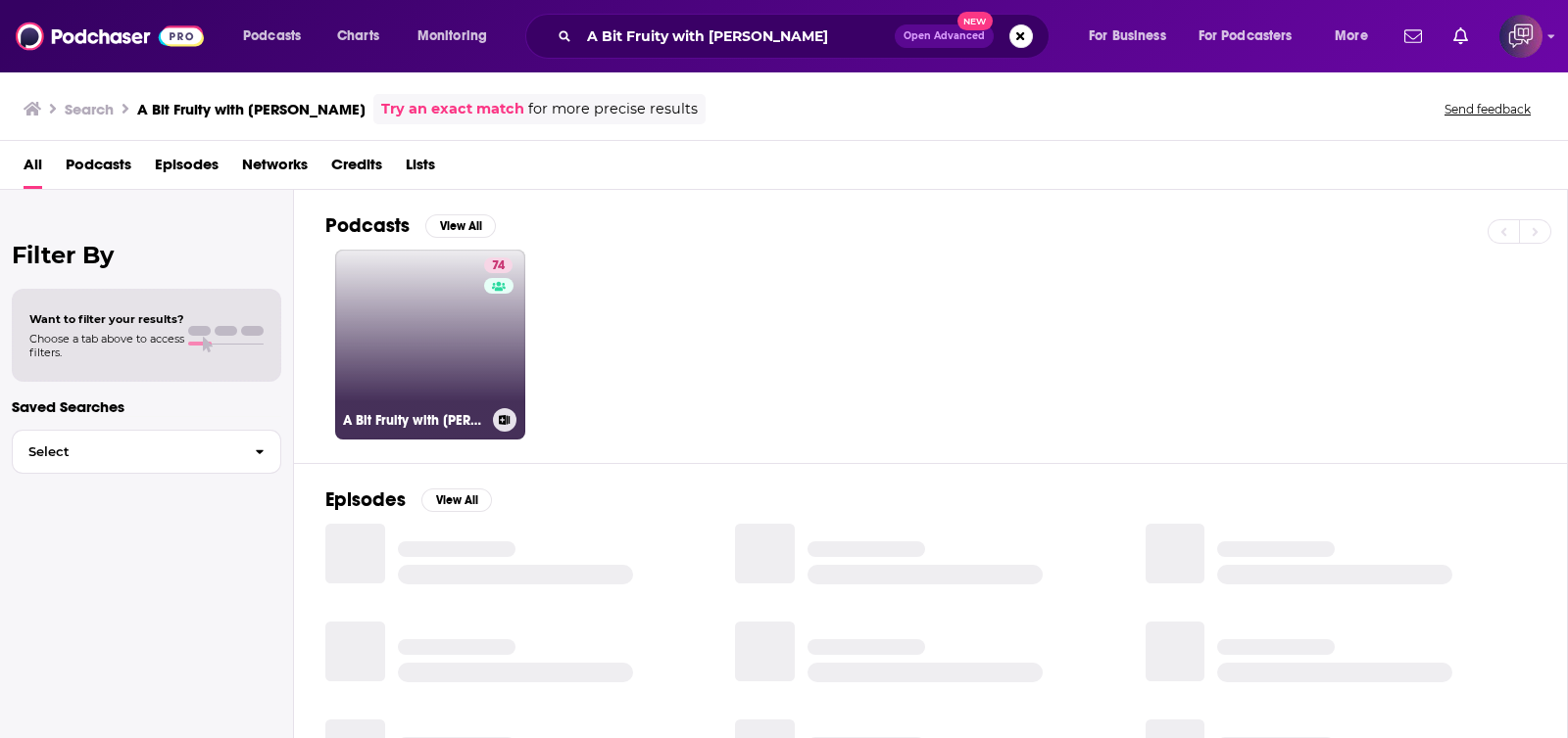
click at [438, 350] on link "74 A Bit Fruity with [PERSON_NAME]" at bounding box center [429, 344] width 190 height 190
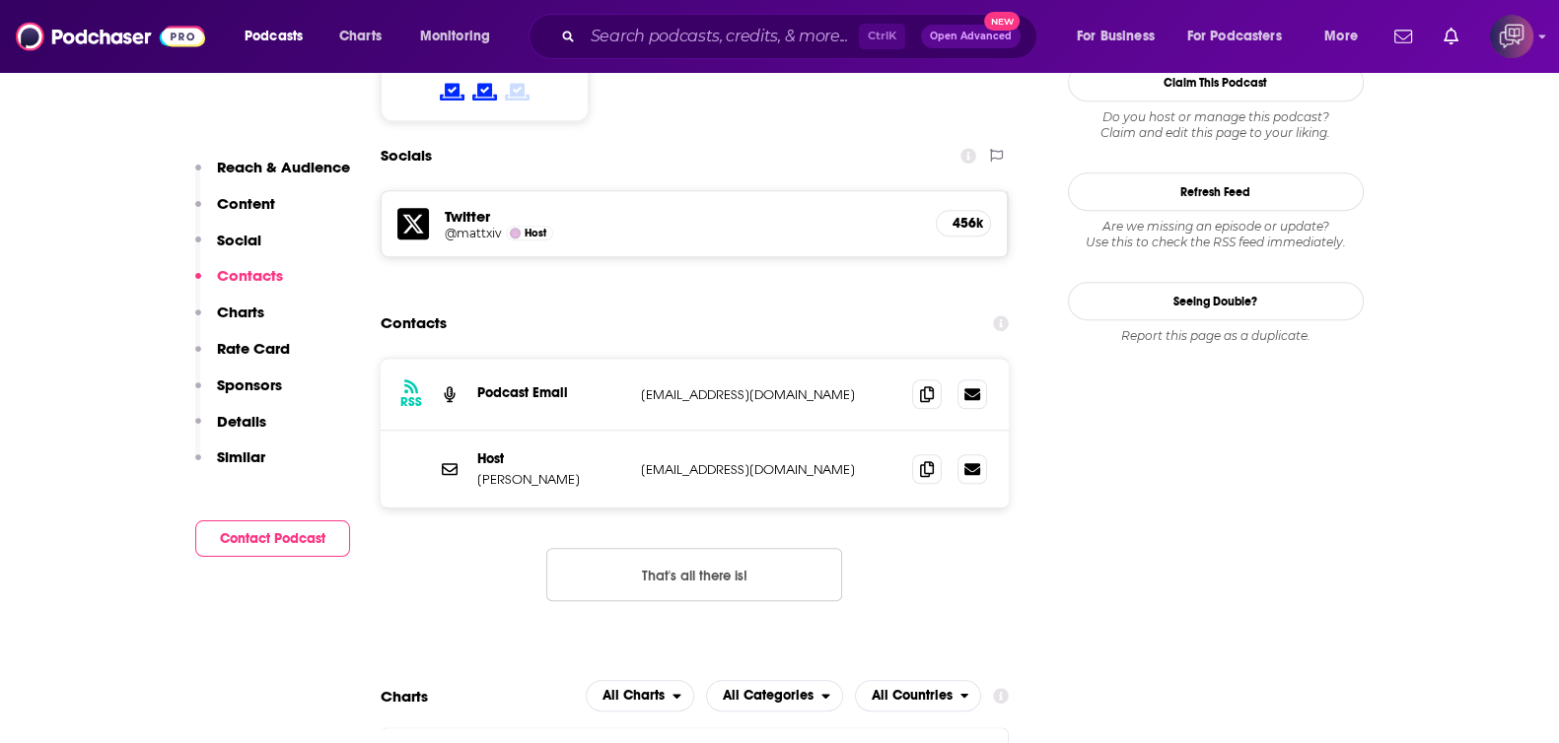
scroll to position [1725, 0]
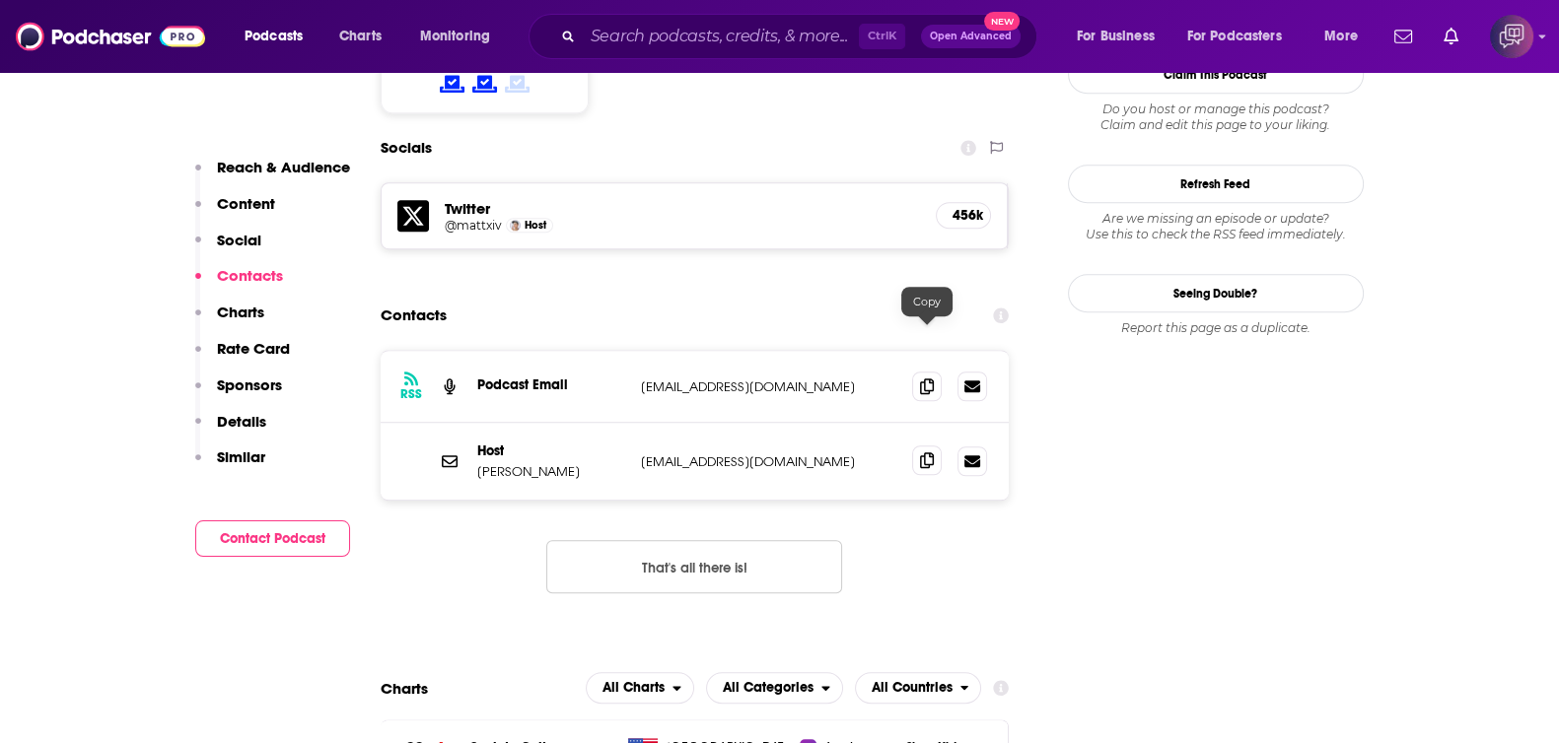
click at [917, 446] on span at bounding box center [927, 461] width 30 height 30
click at [761, 34] on input "Search podcasts, credits, & more..." at bounding box center [721, 37] width 276 height 32
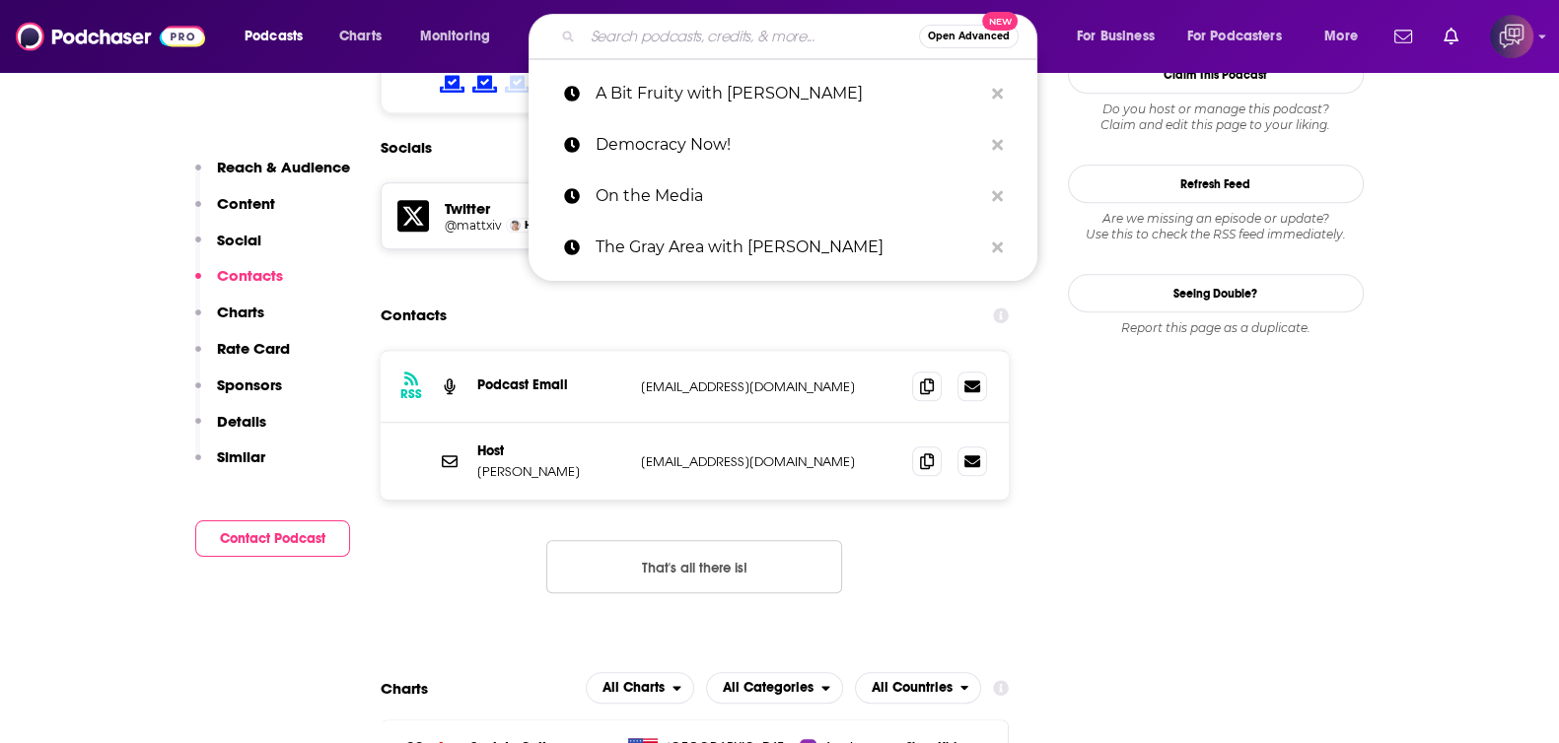
paste input "Plain English with [PERSON_NAME]"
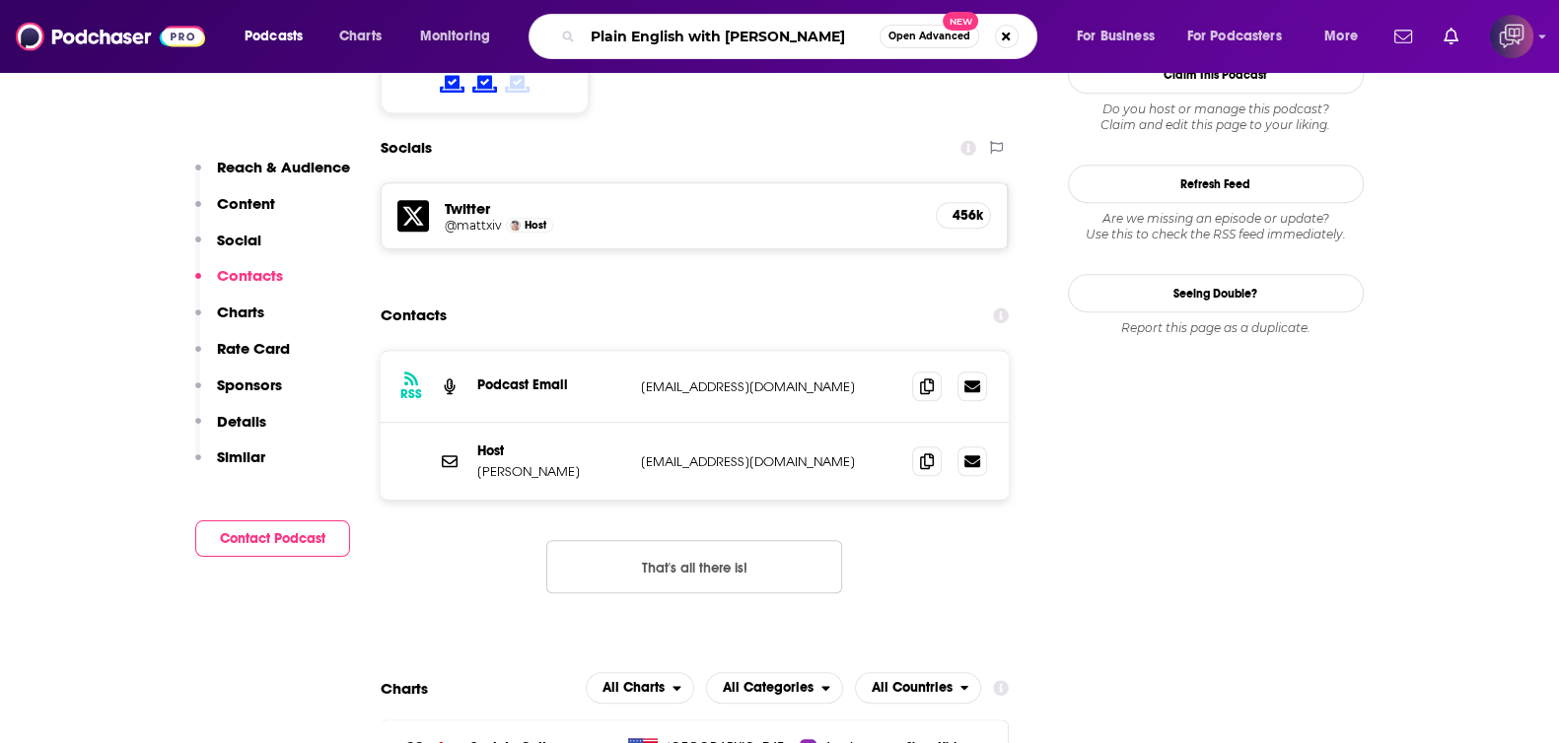
type input "Plain English with [PERSON_NAME]"
click at [904, 28] on button "Open Advanced New" at bounding box center [930, 37] width 100 height 24
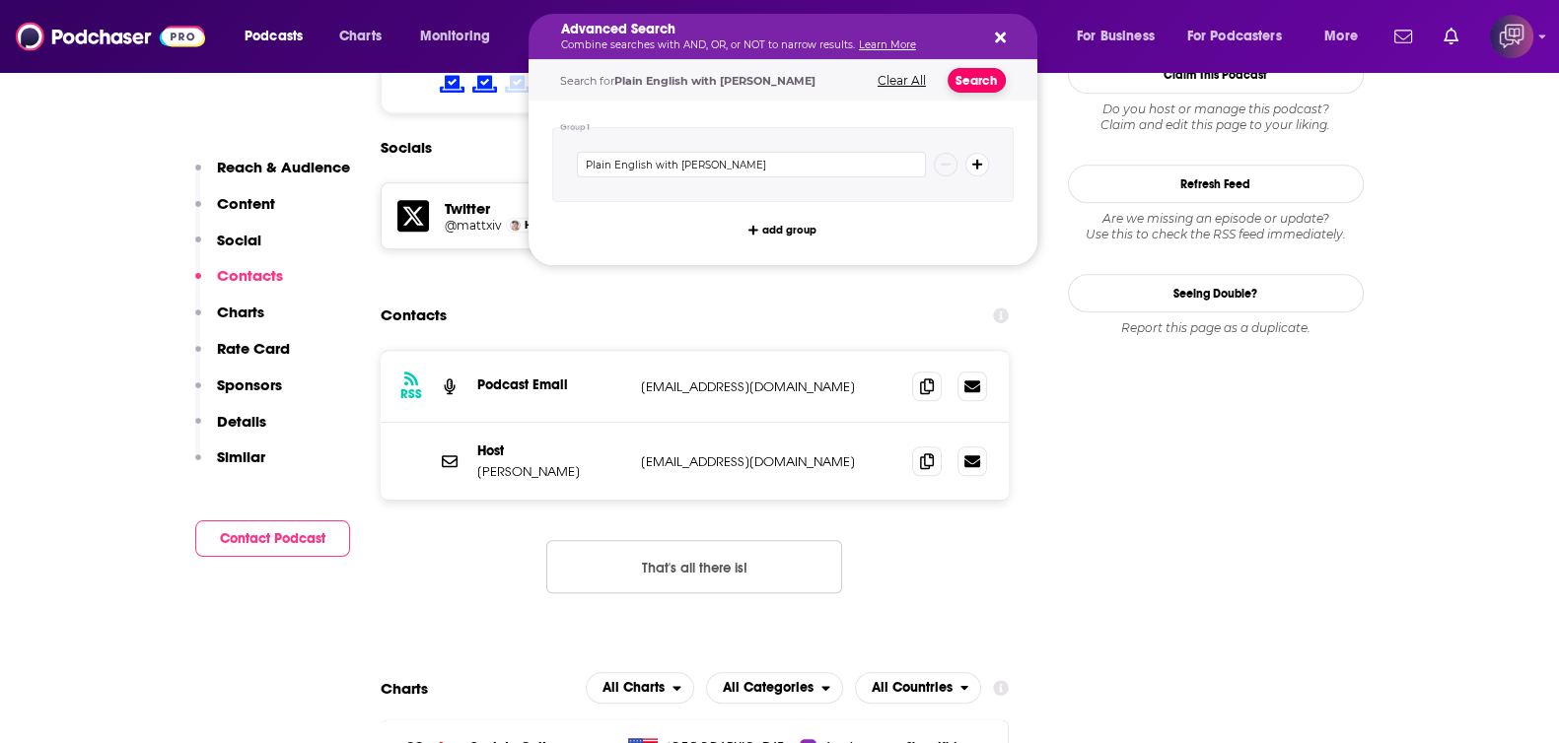
click at [964, 83] on button "Search" at bounding box center [977, 80] width 58 height 25
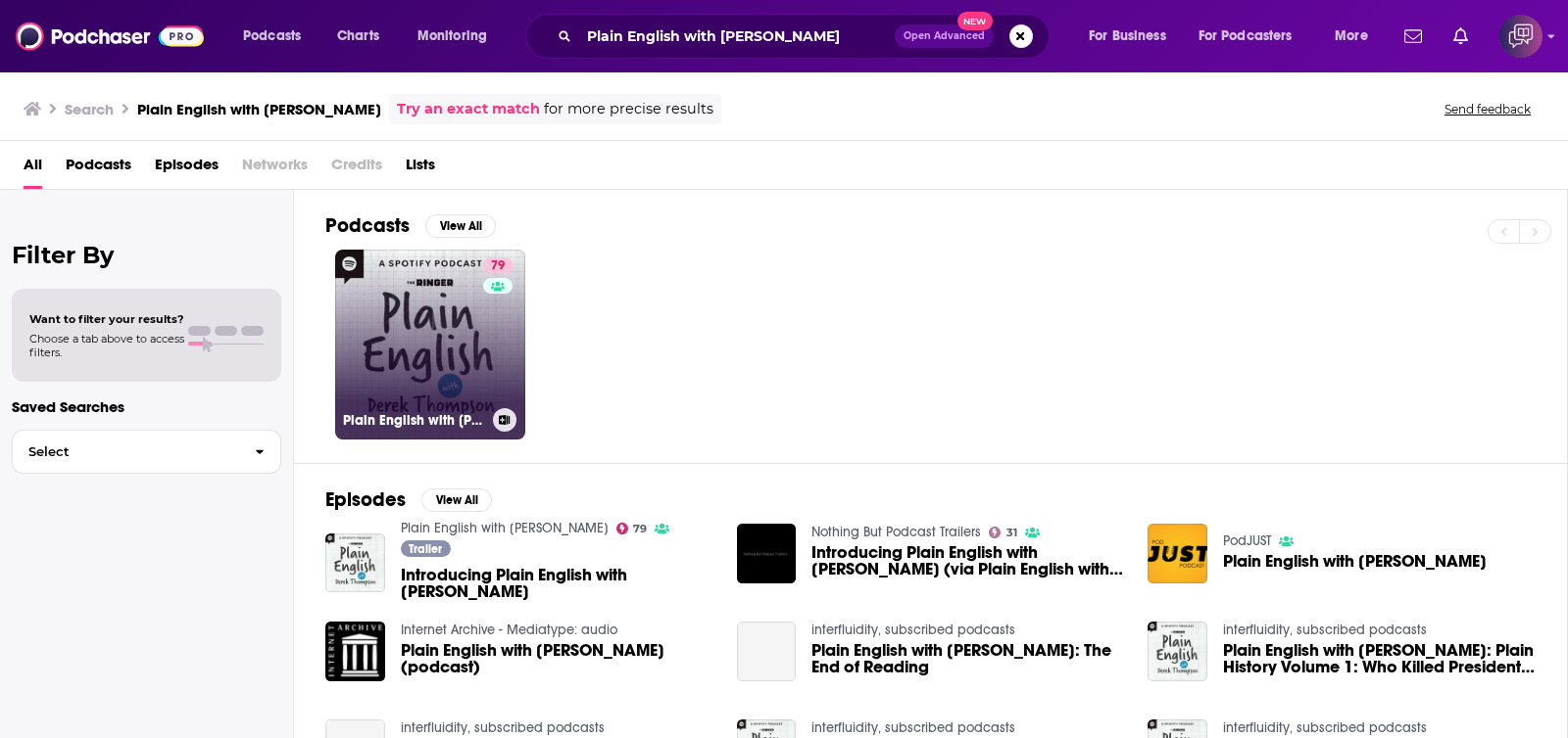
click at [423, 386] on link "79 Plain English with [PERSON_NAME]" at bounding box center [429, 344] width 190 height 190
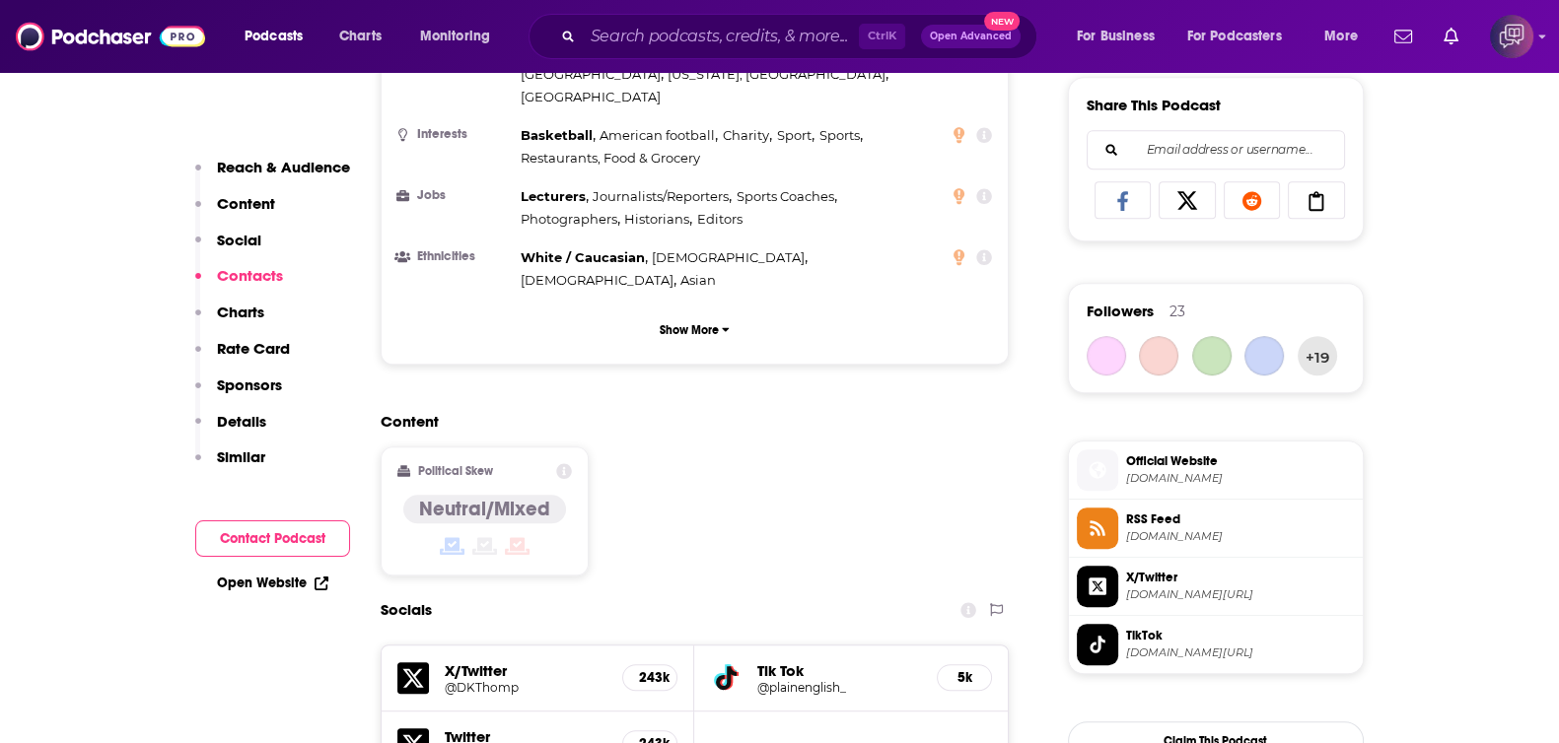
scroll to position [1725, 0]
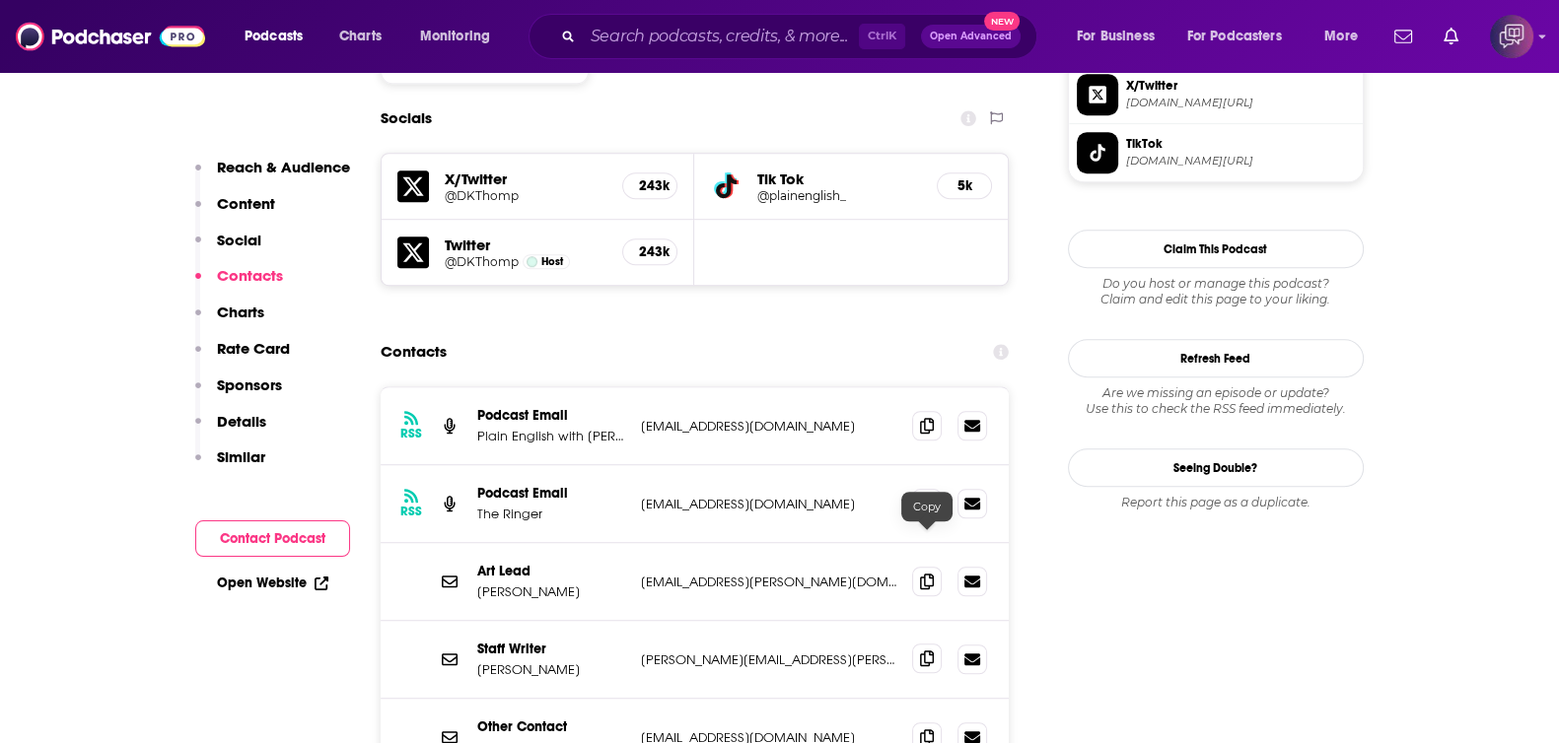
click at [928, 651] on icon at bounding box center [927, 659] width 14 height 16
